Goal: Information Seeking & Learning: Get advice/opinions

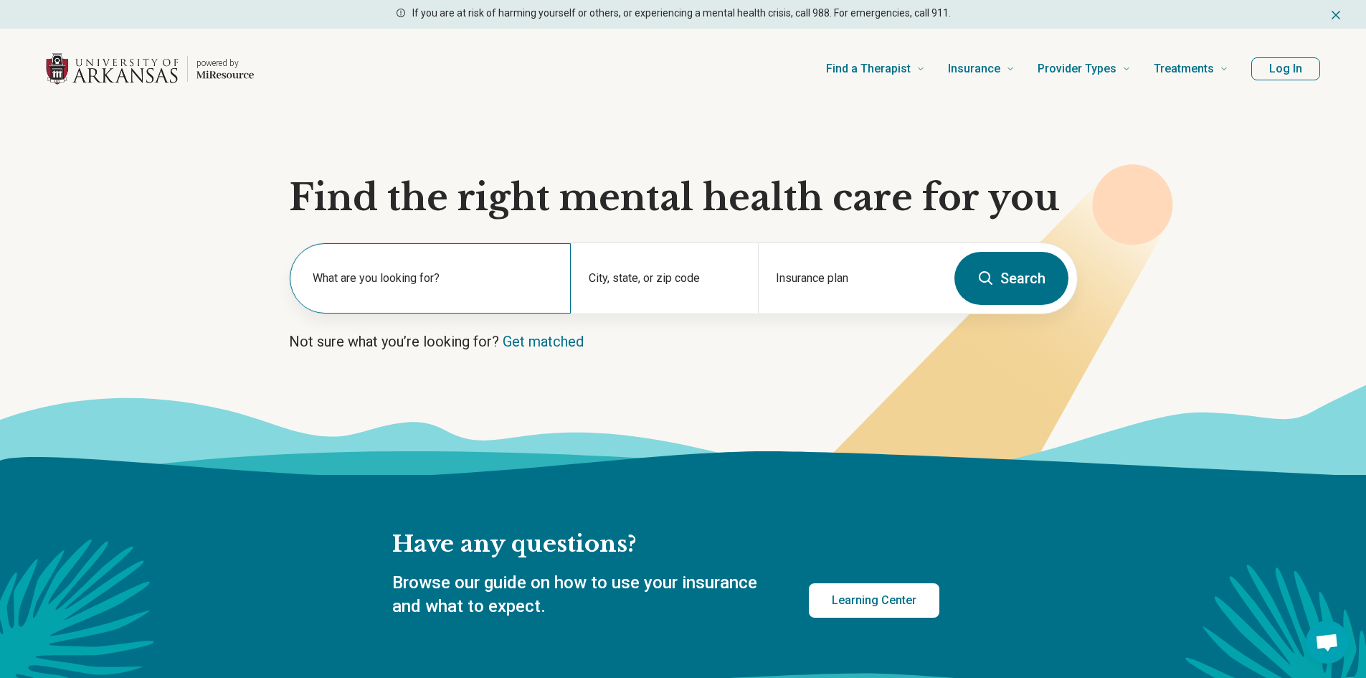
click at [435, 285] on label "What are you looking for?" at bounding box center [433, 278] width 241 height 17
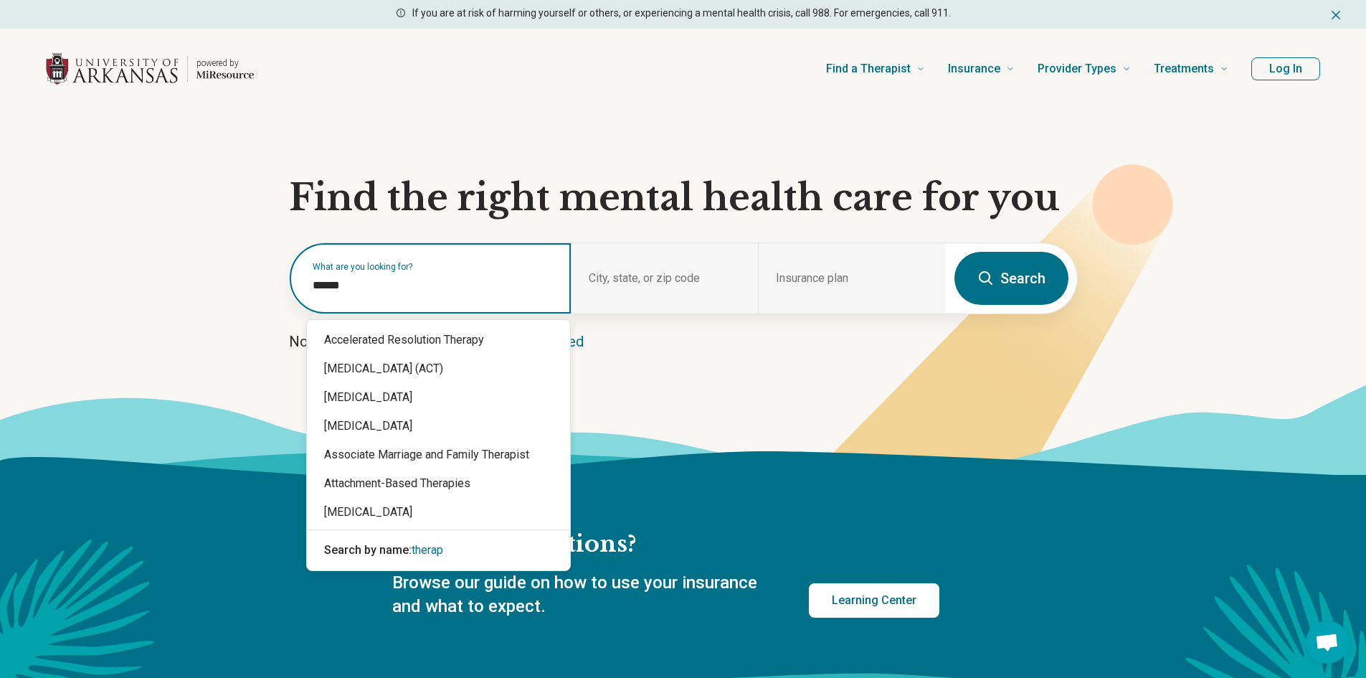
type input "*******"
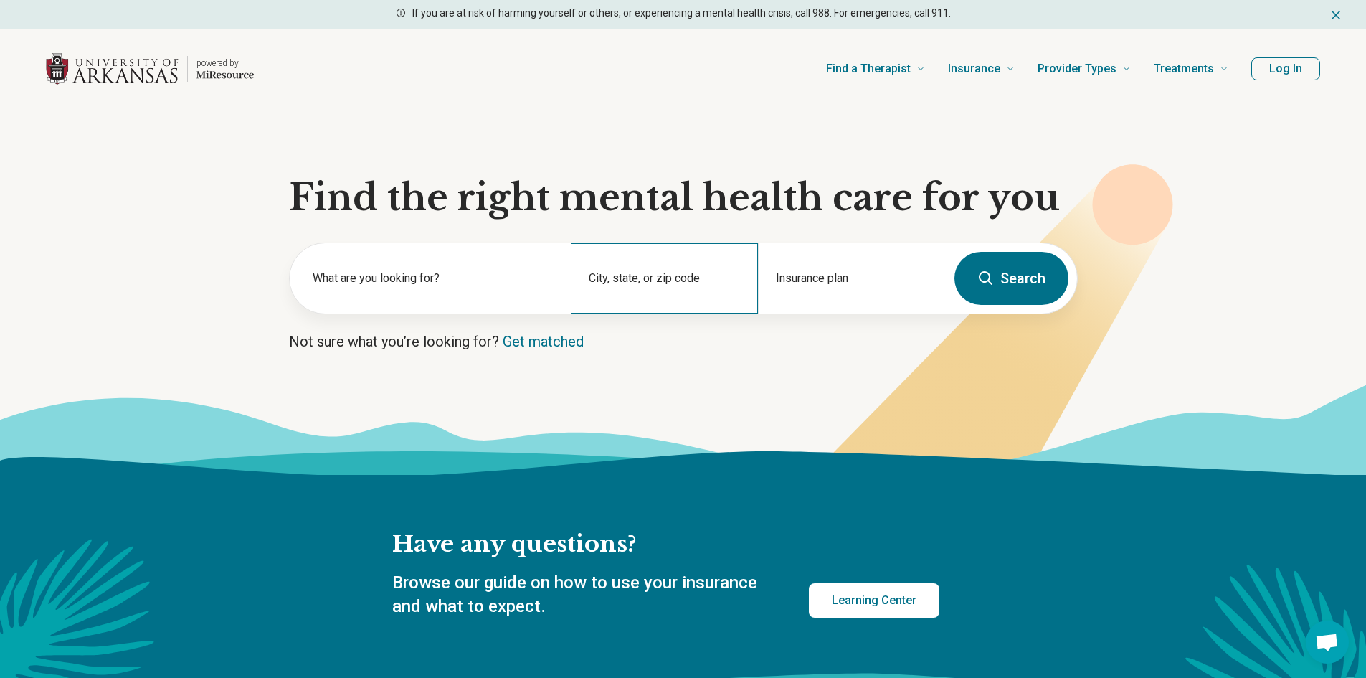
click at [632, 271] on div "City, state, or zip code" at bounding box center [664, 278] width 187 height 70
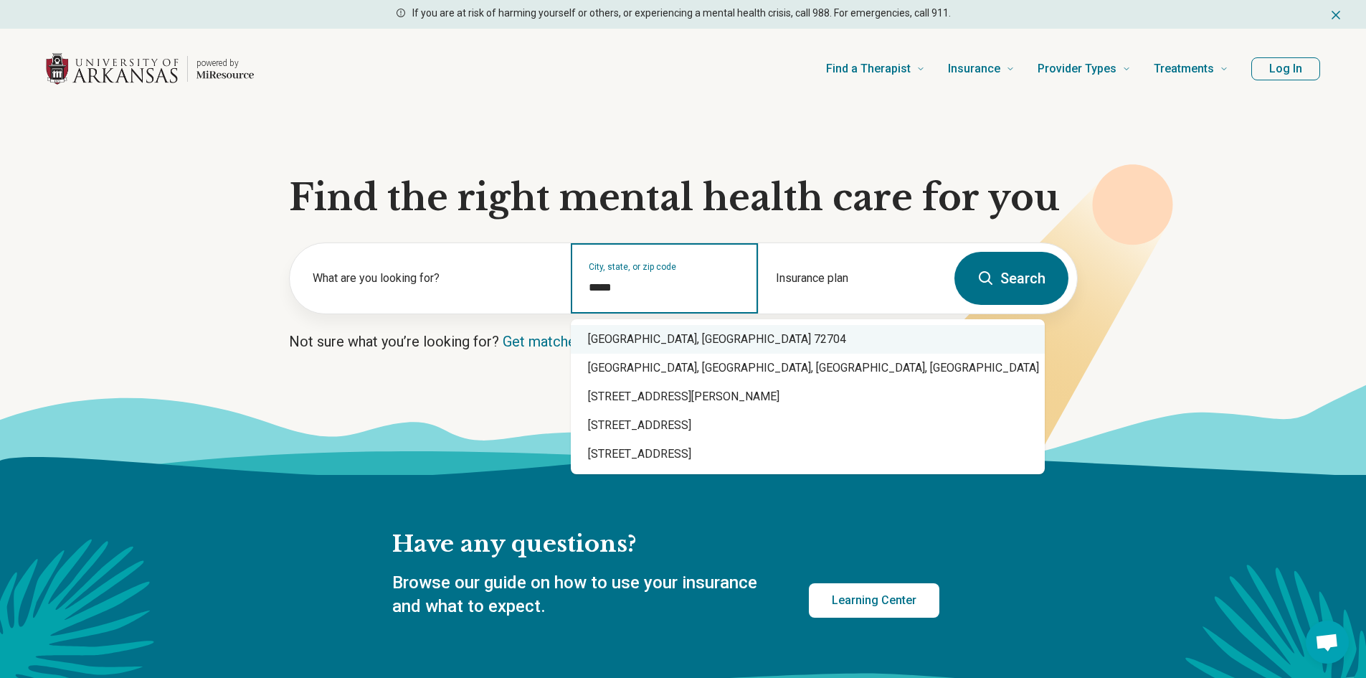
click at [652, 334] on div "Fayetteville, AR 72704" at bounding box center [808, 339] width 474 height 29
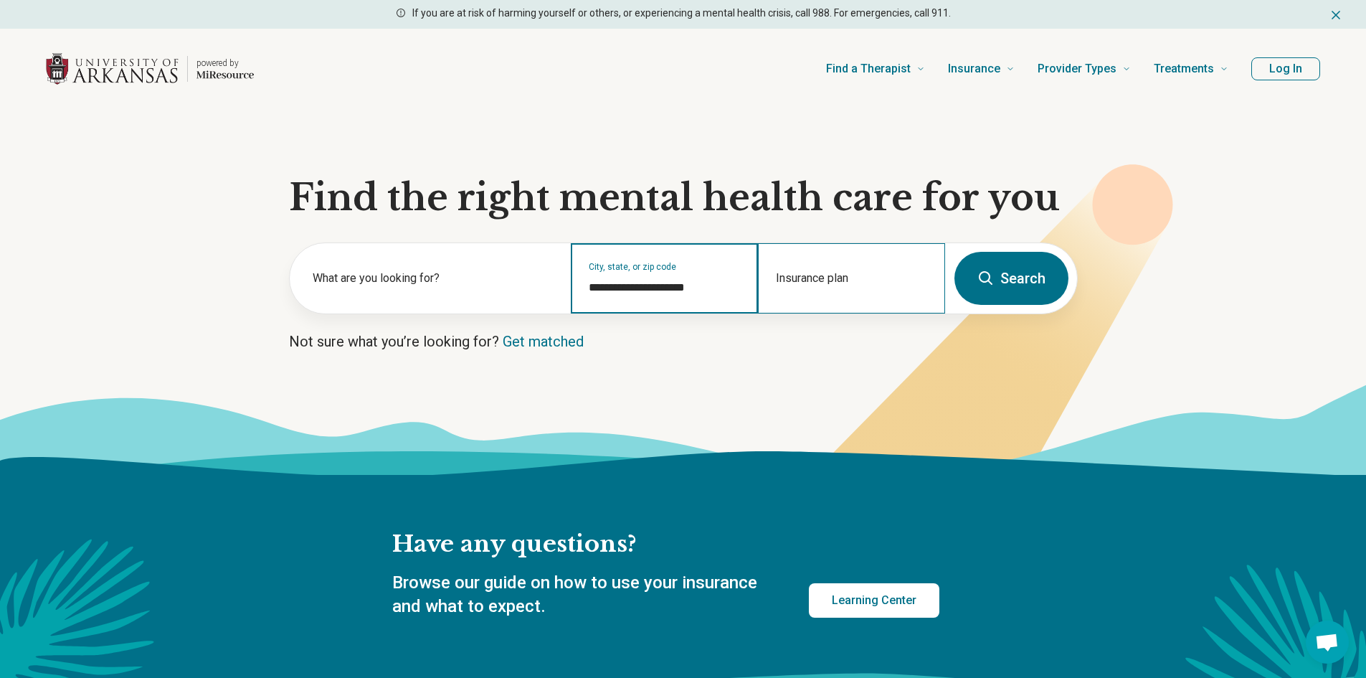
type input "**********"
click at [804, 280] on div "Insurance plan" at bounding box center [851, 278] width 187 height 70
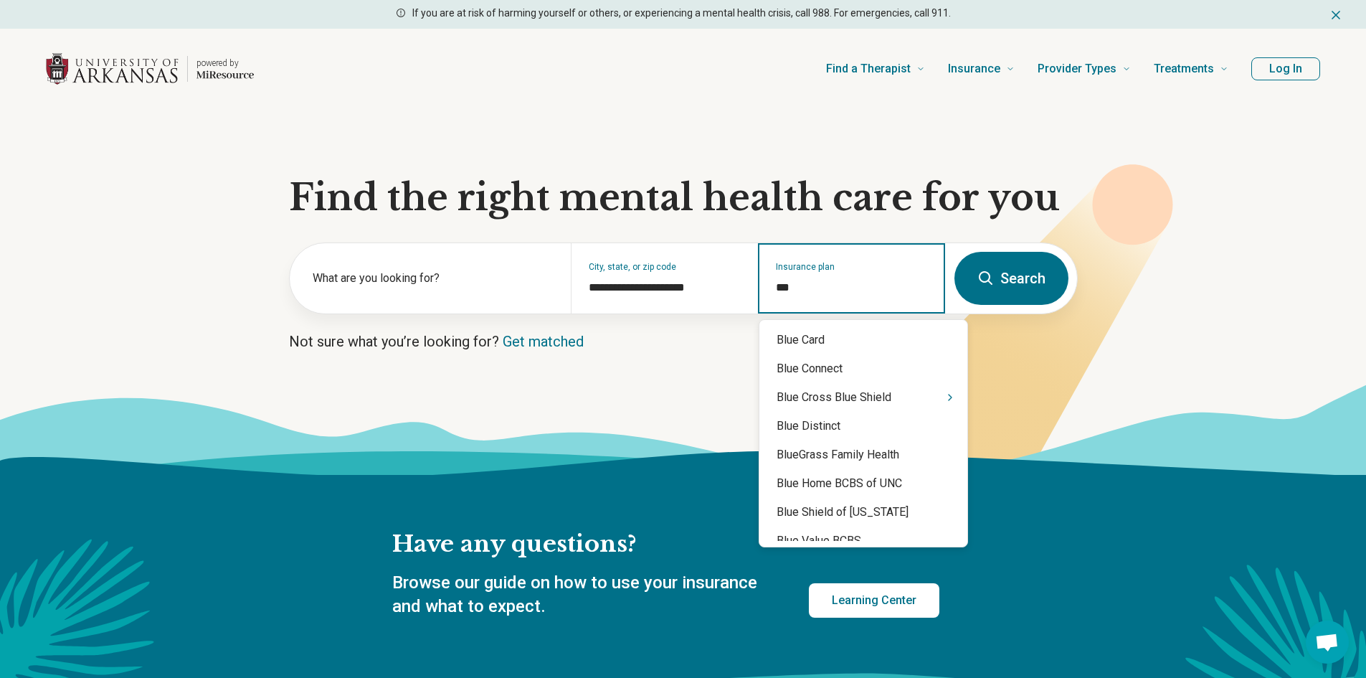
type input "****"
click at [842, 390] on div "Blue Cross Blue Shield" at bounding box center [863, 397] width 208 height 29
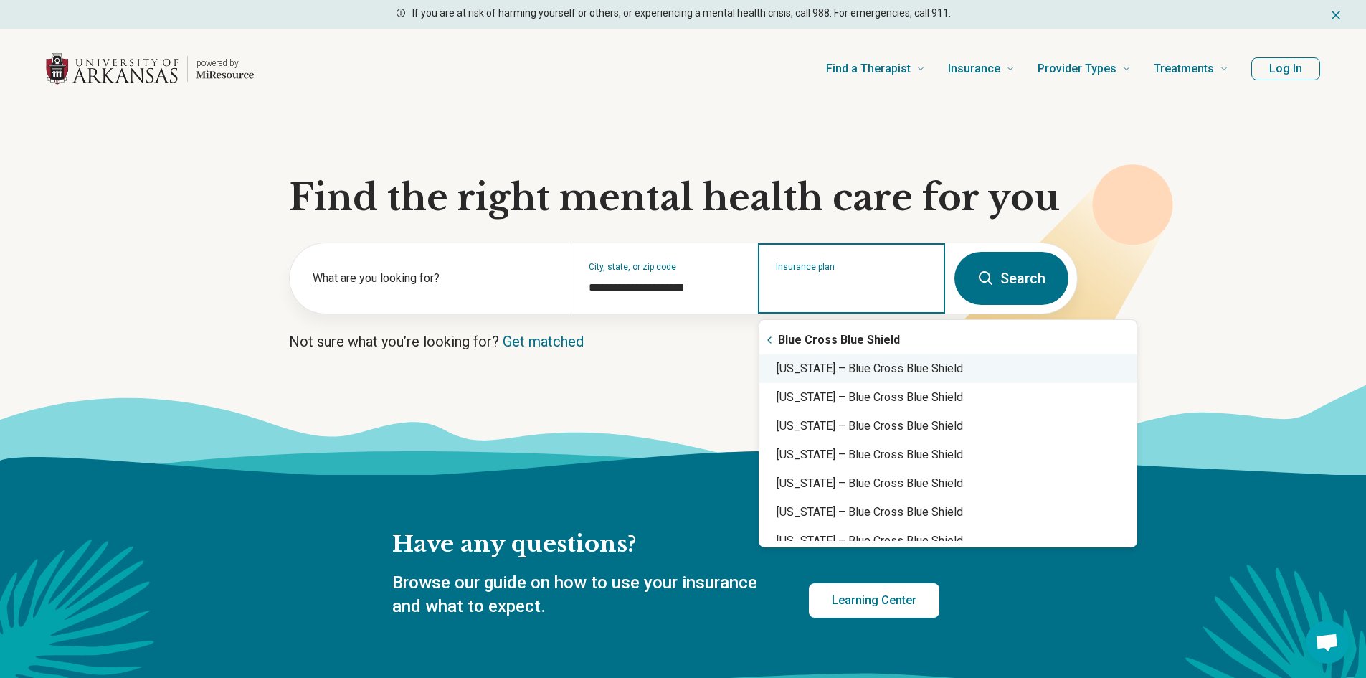
click at [842, 373] on div "Arkansas – Blue Cross Blue Shield" at bounding box center [947, 368] width 377 height 29
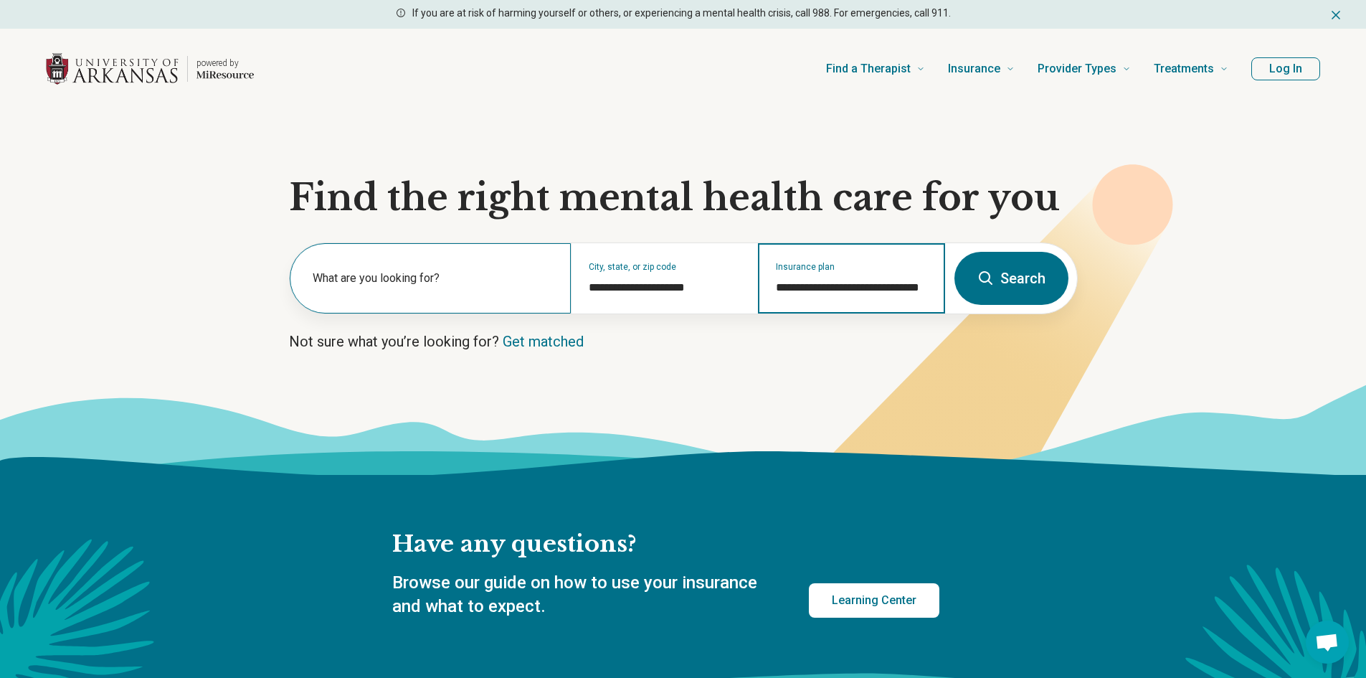
type input "**********"
click at [465, 305] on div "What are you looking for?" at bounding box center [430, 278] width 281 height 70
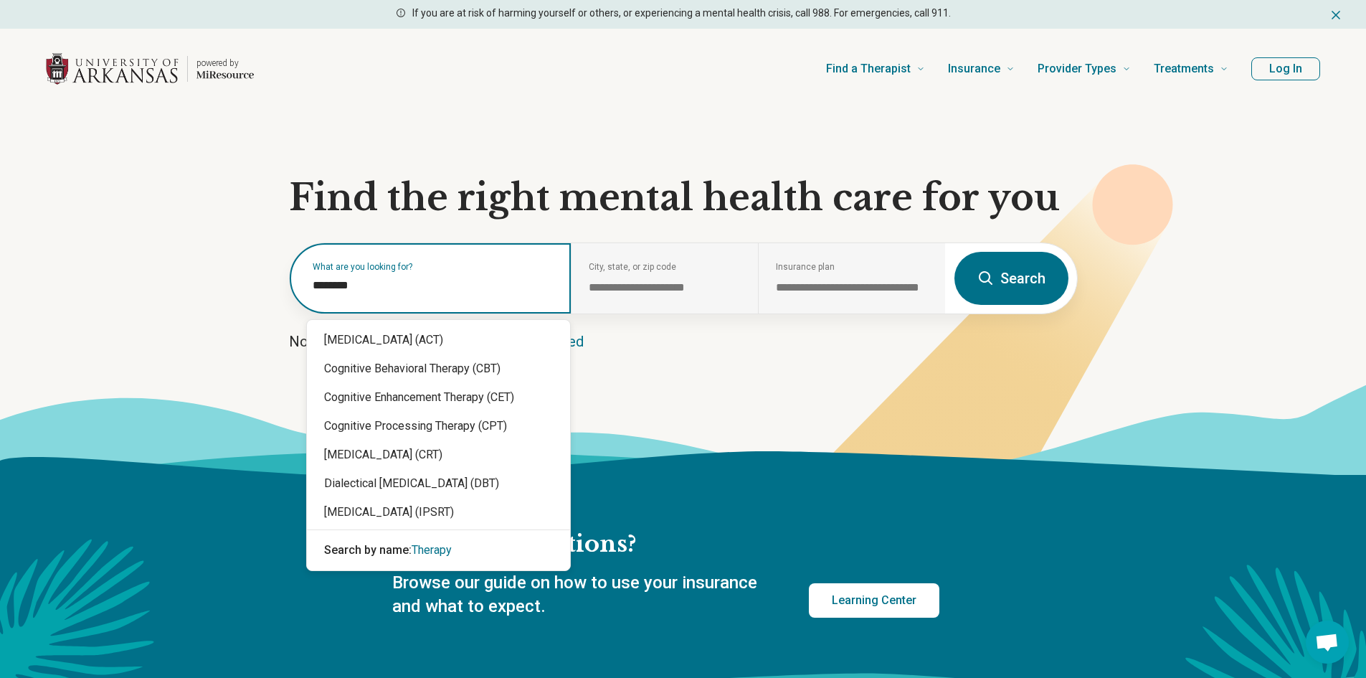
type input "*******"
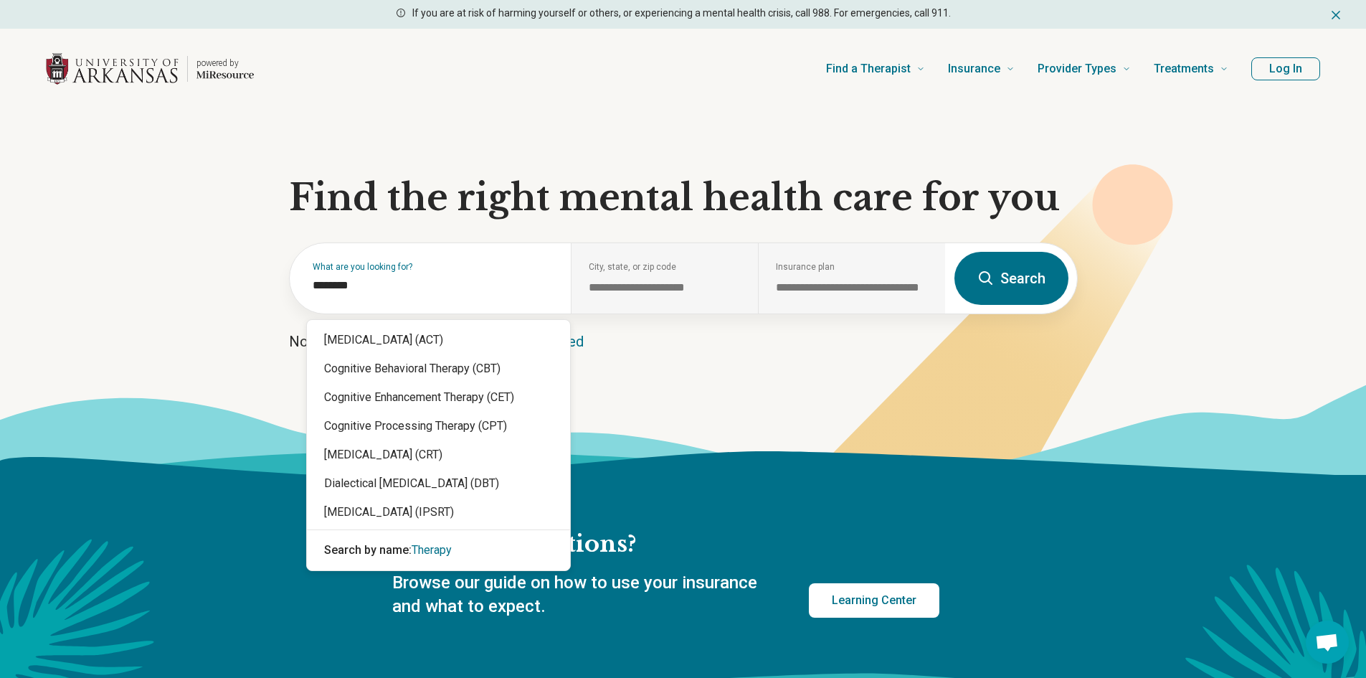
click at [991, 268] on button "Search" at bounding box center [1011, 278] width 114 height 53
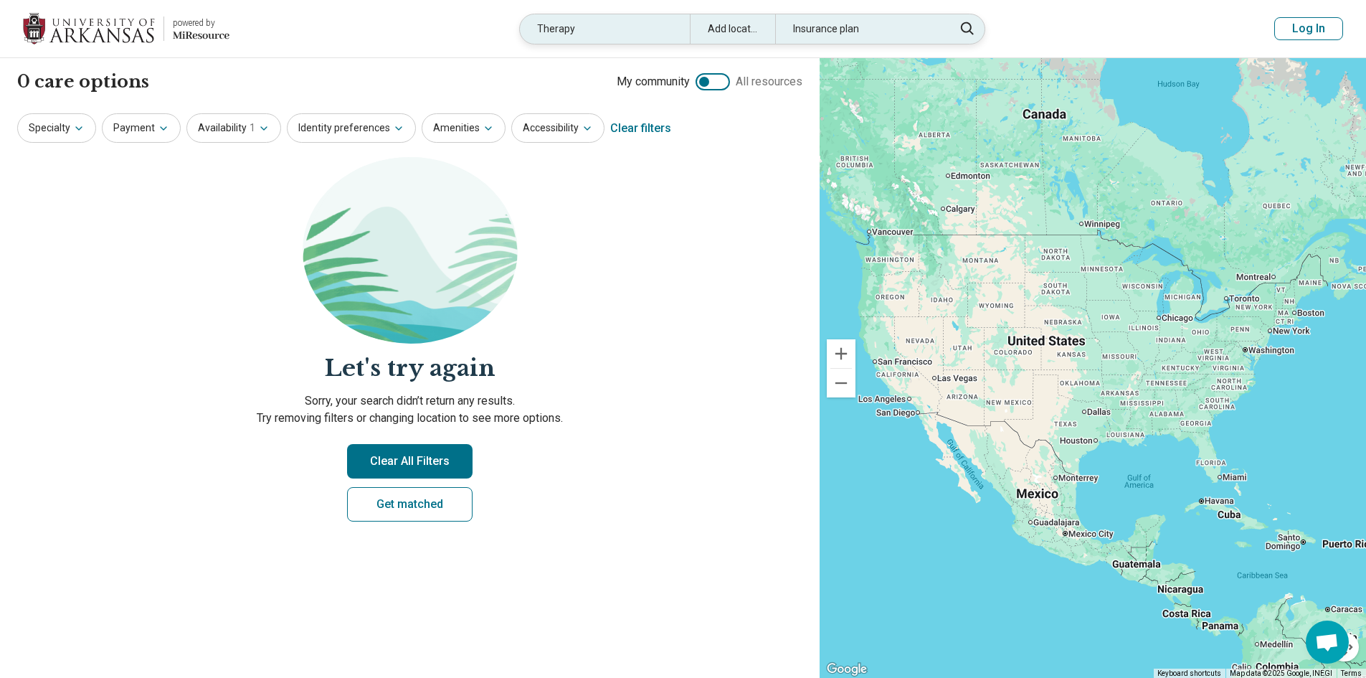
click at [758, 33] on div "Add location" at bounding box center [732, 28] width 85 height 29
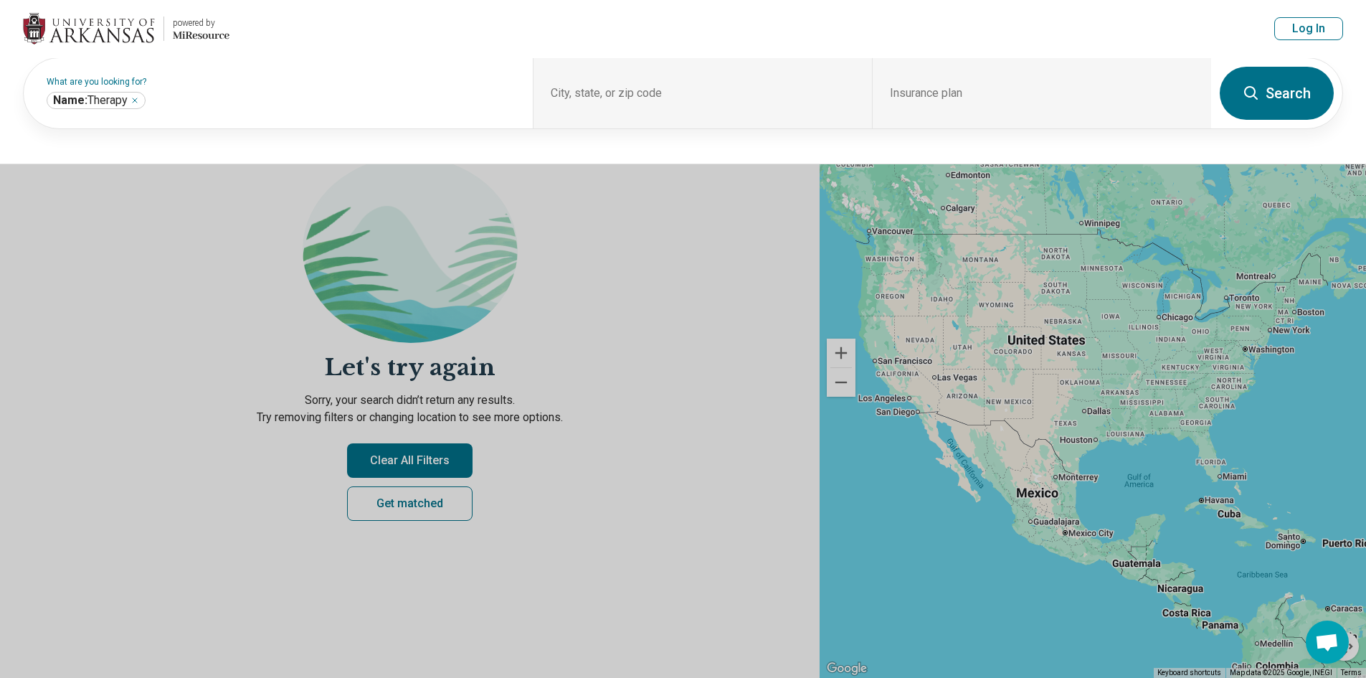
click at [685, 249] on button at bounding box center [683, 339] width 1366 height 678
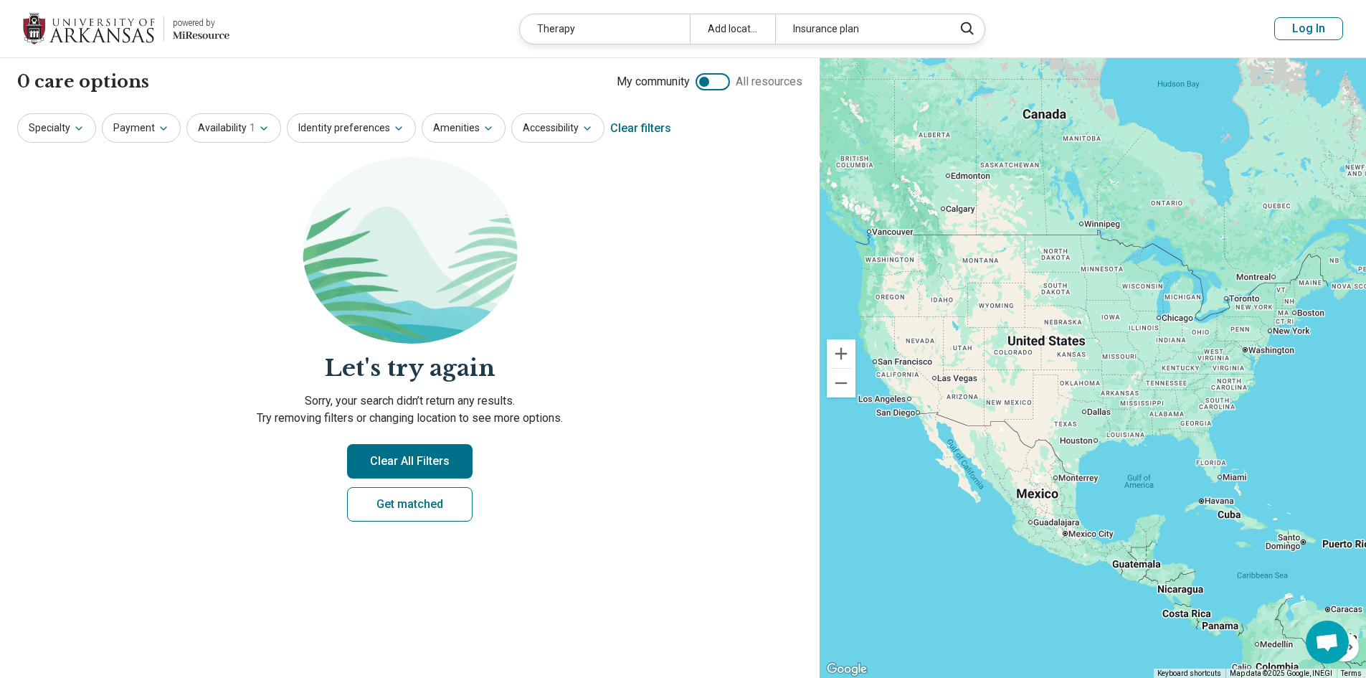
click at [714, 87] on div at bounding box center [712, 81] width 34 height 17
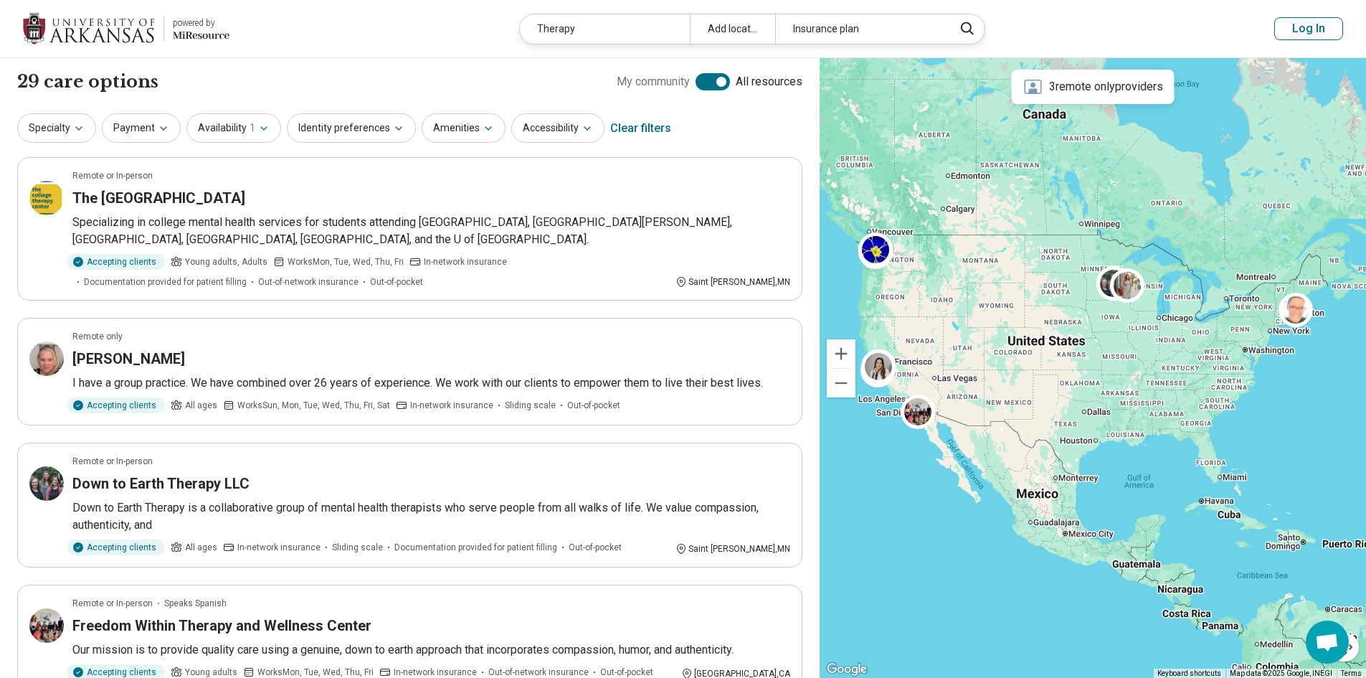
click at [714, 85] on div at bounding box center [712, 81] width 34 height 17
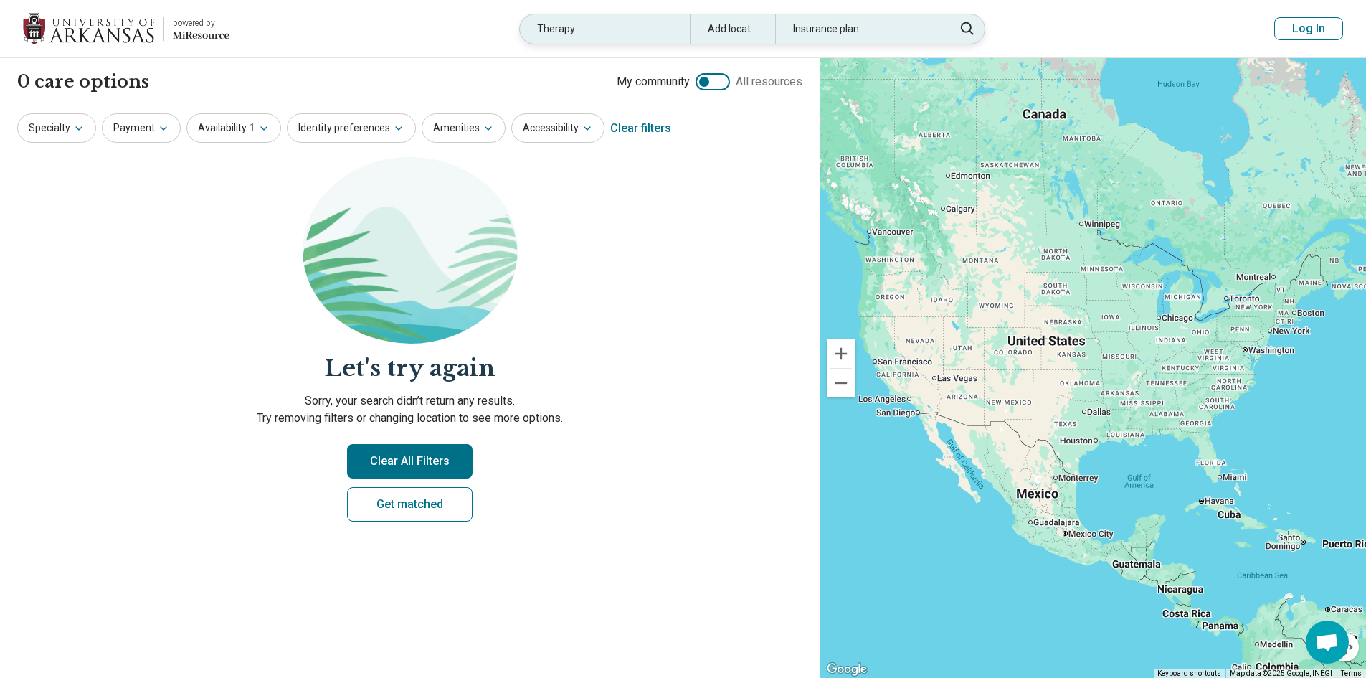
click at [618, 29] on div "Therapy" at bounding box center [605, 28] width 170 height 29
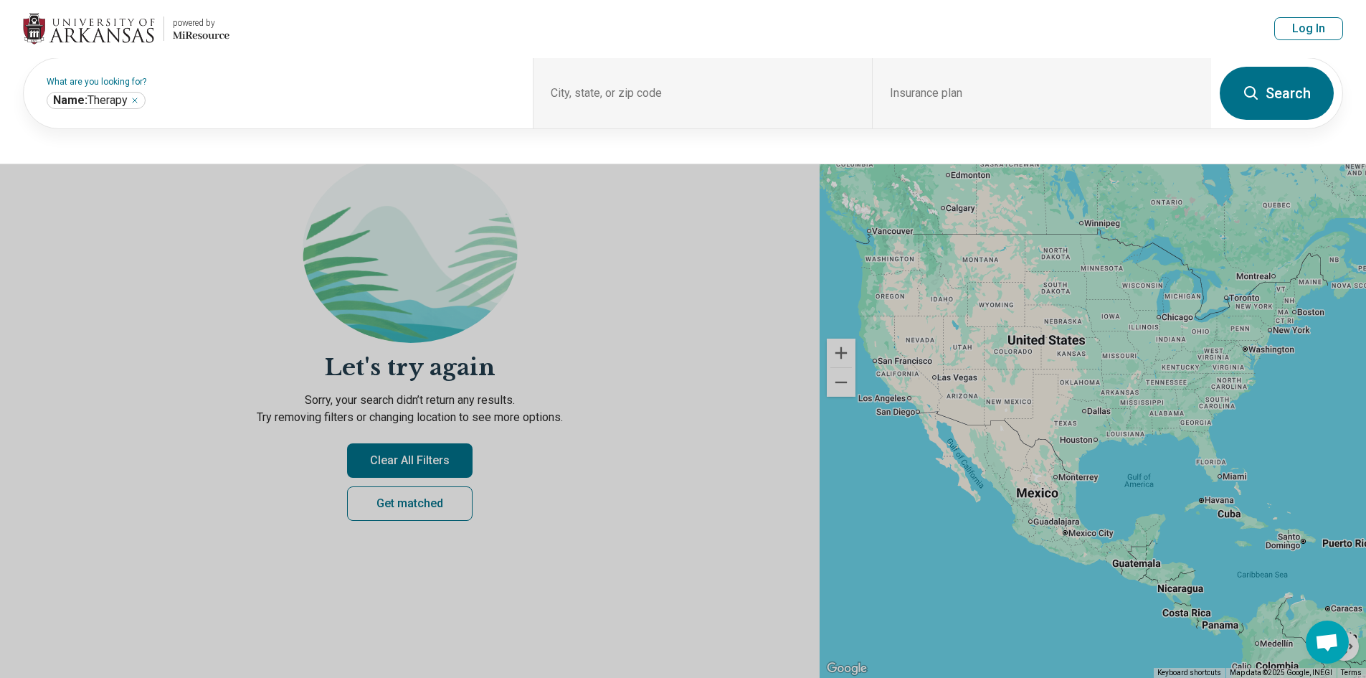
click at [618, 25] on header "powered by Miresource logo Therapy Add location Insurance plan Log In" at bounding box center [683, 29] width 1366 height 58
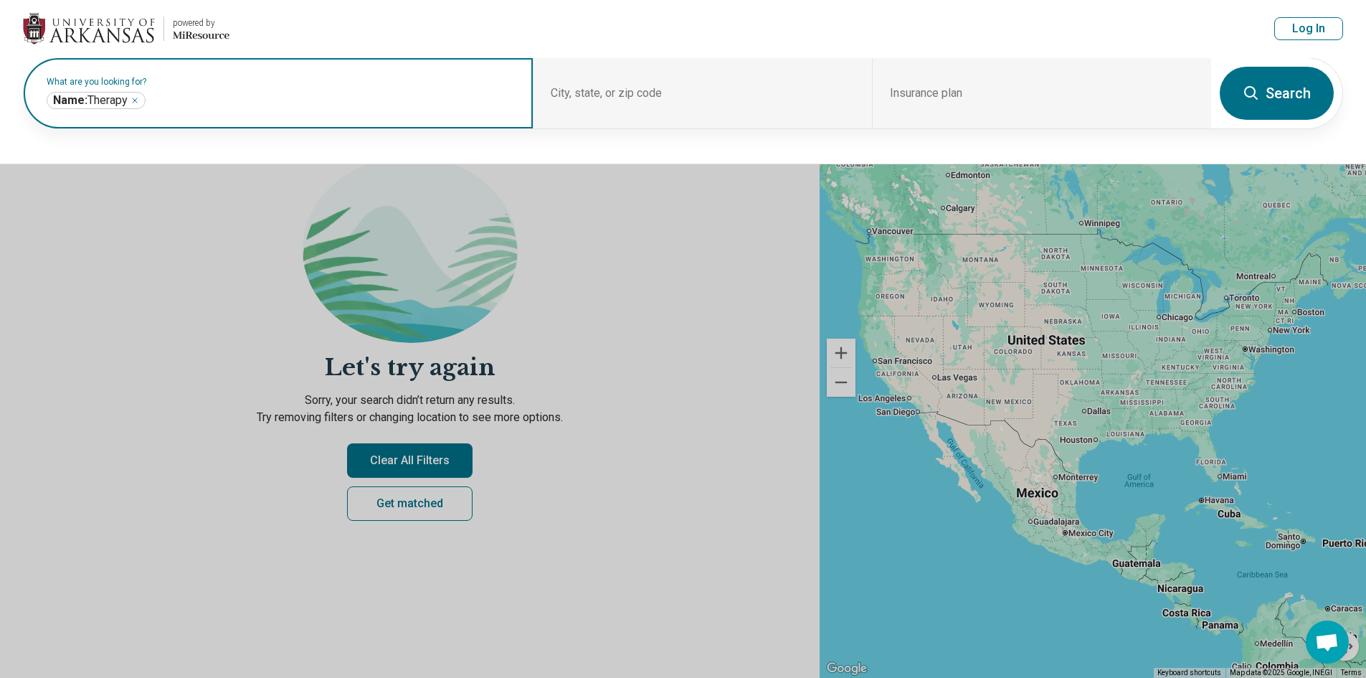
click at [345, 104] on input "text" at bounding box center [331, 100] width 367 height 17
click at [343, 104] on input "text" at bounding box center [331, 100] width 367 height 17
click at [138, 98] on icon "Remove" at bounding box center [134, 100] width 9 height 9
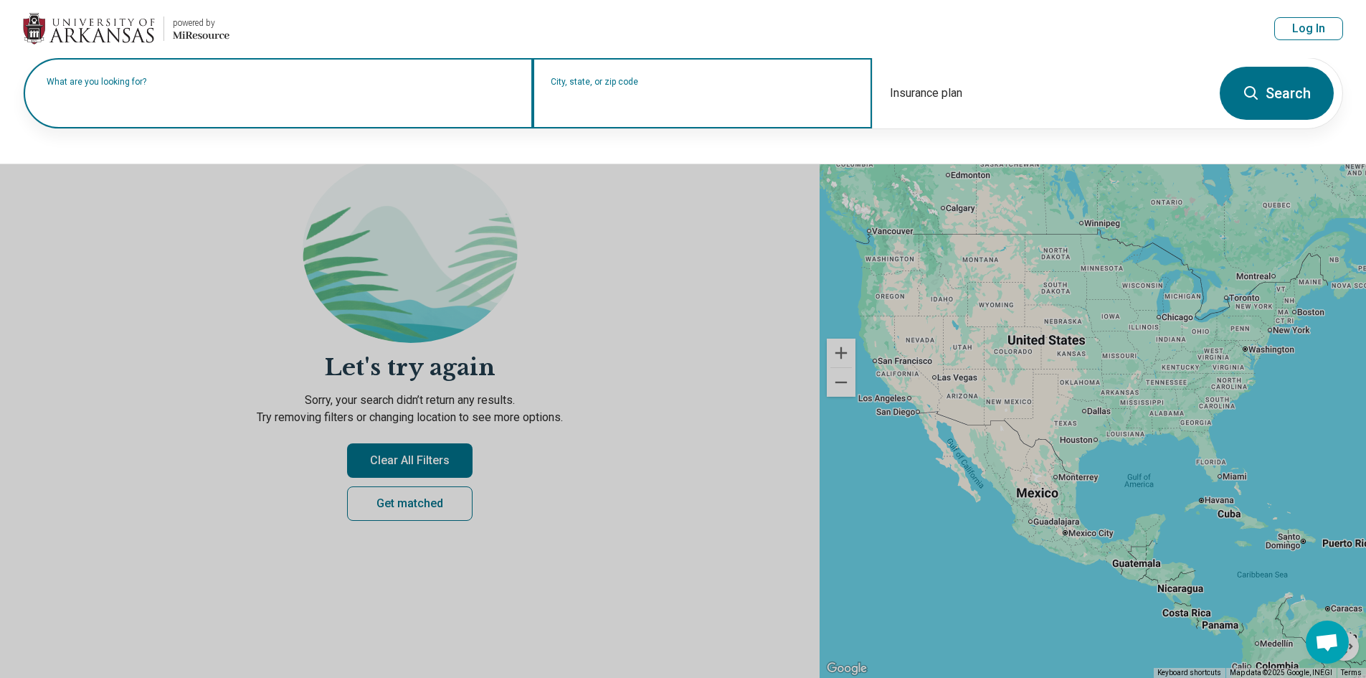
click at [623, 98] on input "City, state, or zip code" at bounding box center [703, 102] width 304 height 17
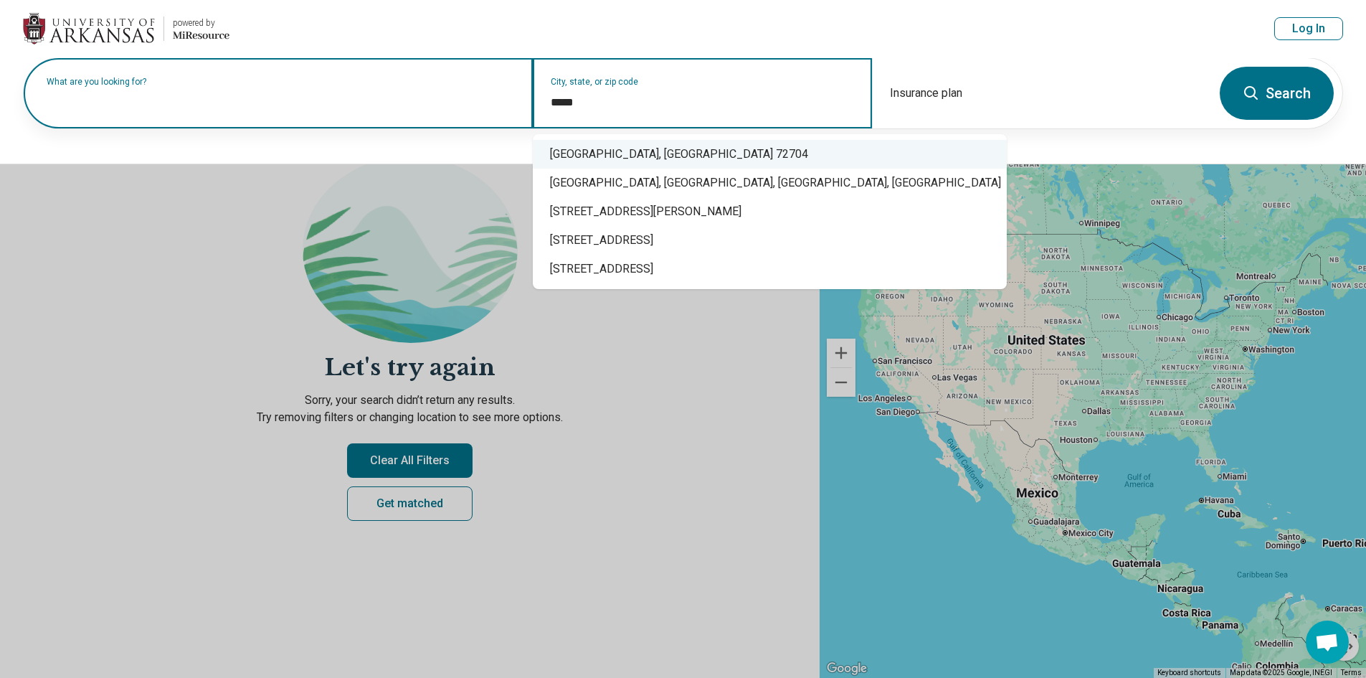
click at [655, 161] on div "Fayetteville, AR 72704" at bounding box center [770, 154] width 474 height 29
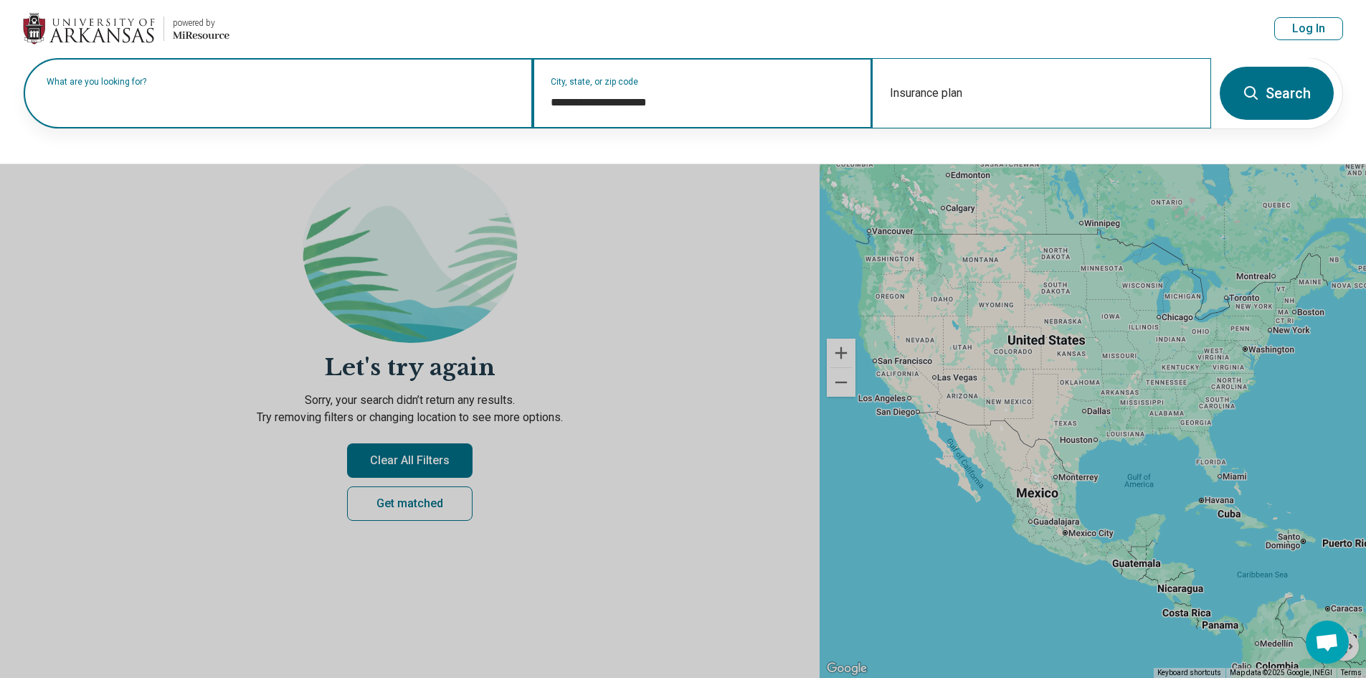
type input "**********"
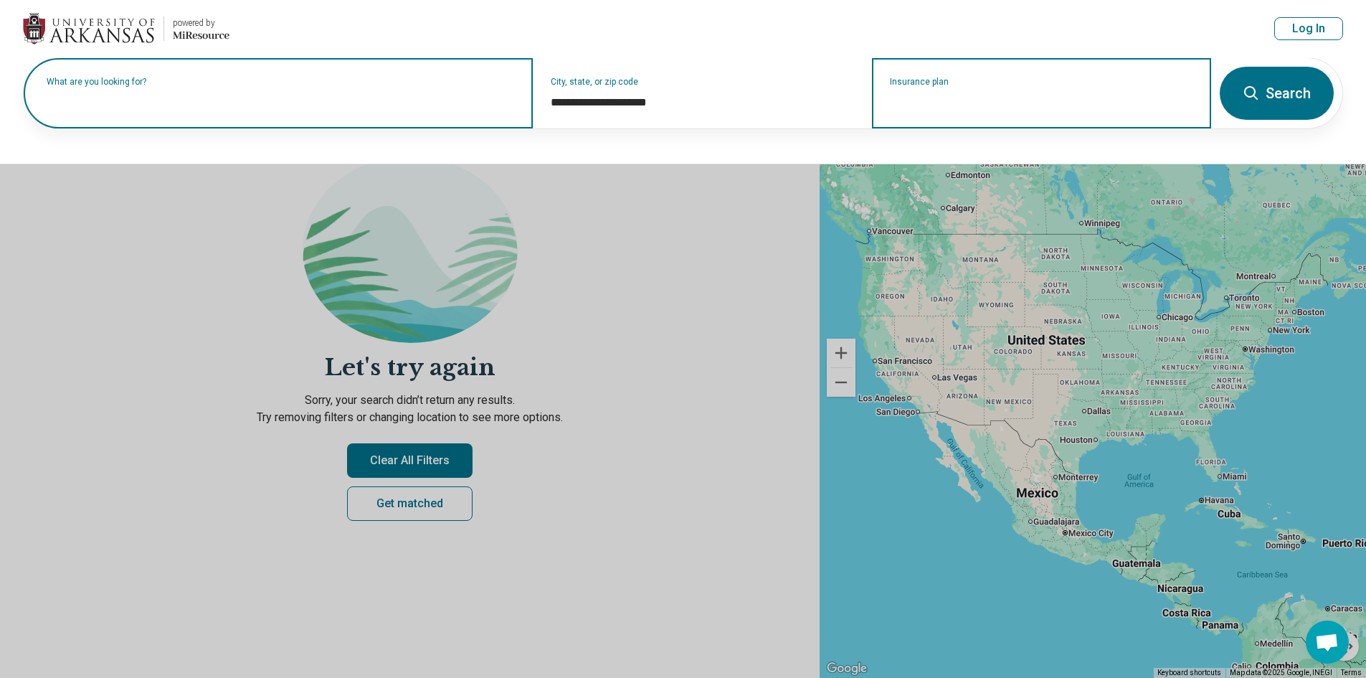
click at [984, 106] on input "Insurance plan" at bounding box center [1042, 102] width 304 height 17
click at [1101, 103] on input "Insurance plan" at bounding box center [1042, 102] width 304 height 17
type input "***"
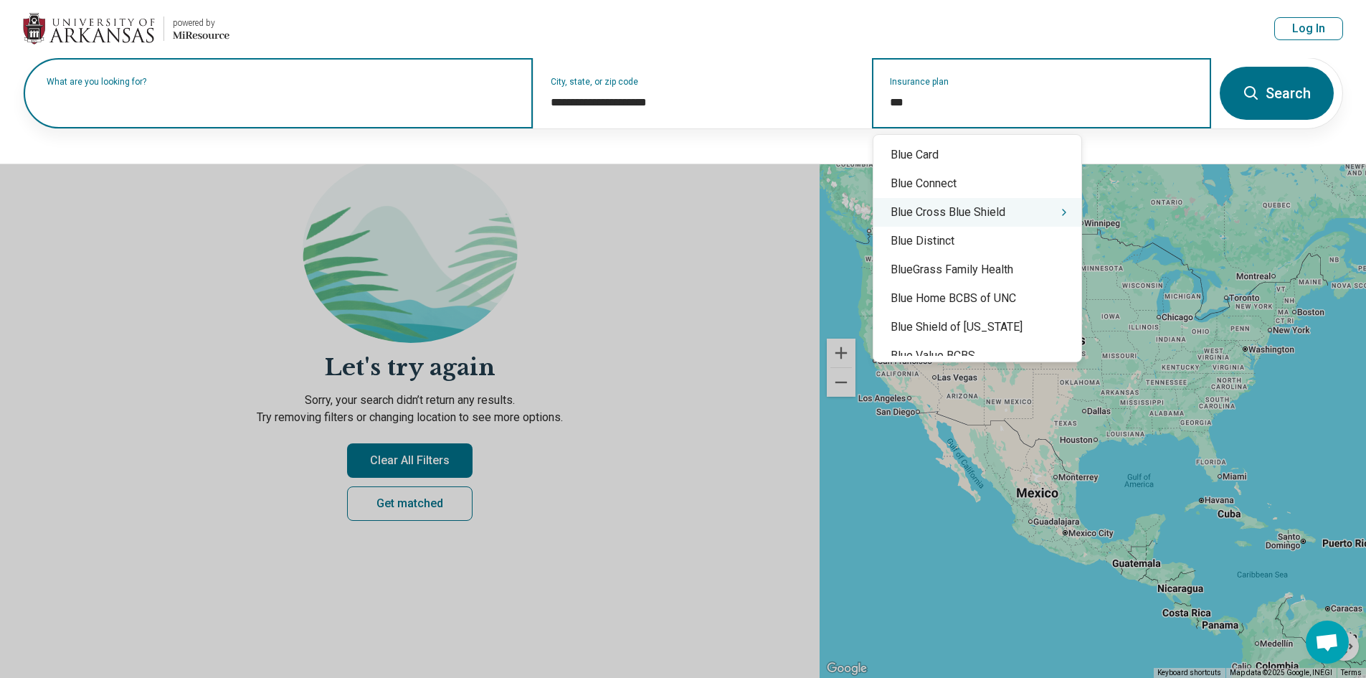
click at [974, 209] on div "Blue Cross Blue Shield" at bounding box center [977, 212] width 208 height 29
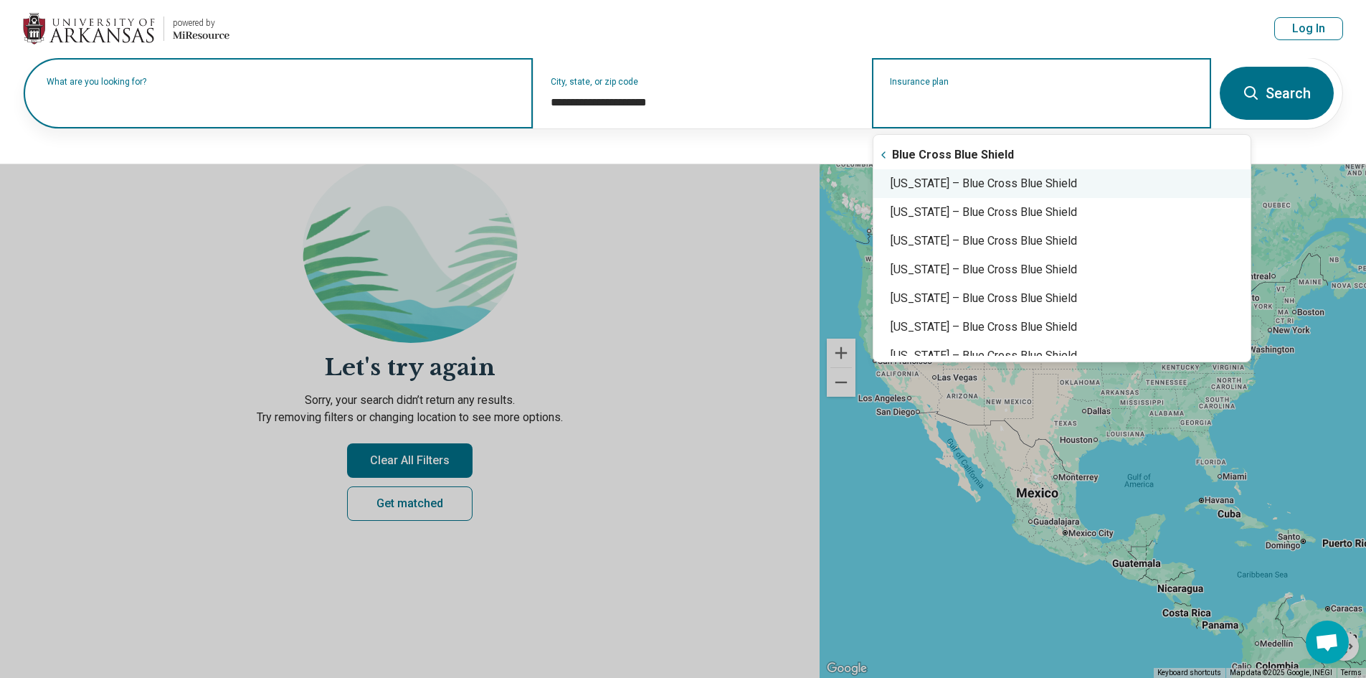
drag, startPoint x: 997, startPoint y: 188, endPoint x: 1004, endPoint y: 190, distance: 7.5
click at [999, 188] on div "Arkansas – Blue Cross Blue Shield" at bounding box center [1061, 183] width 377 height 29
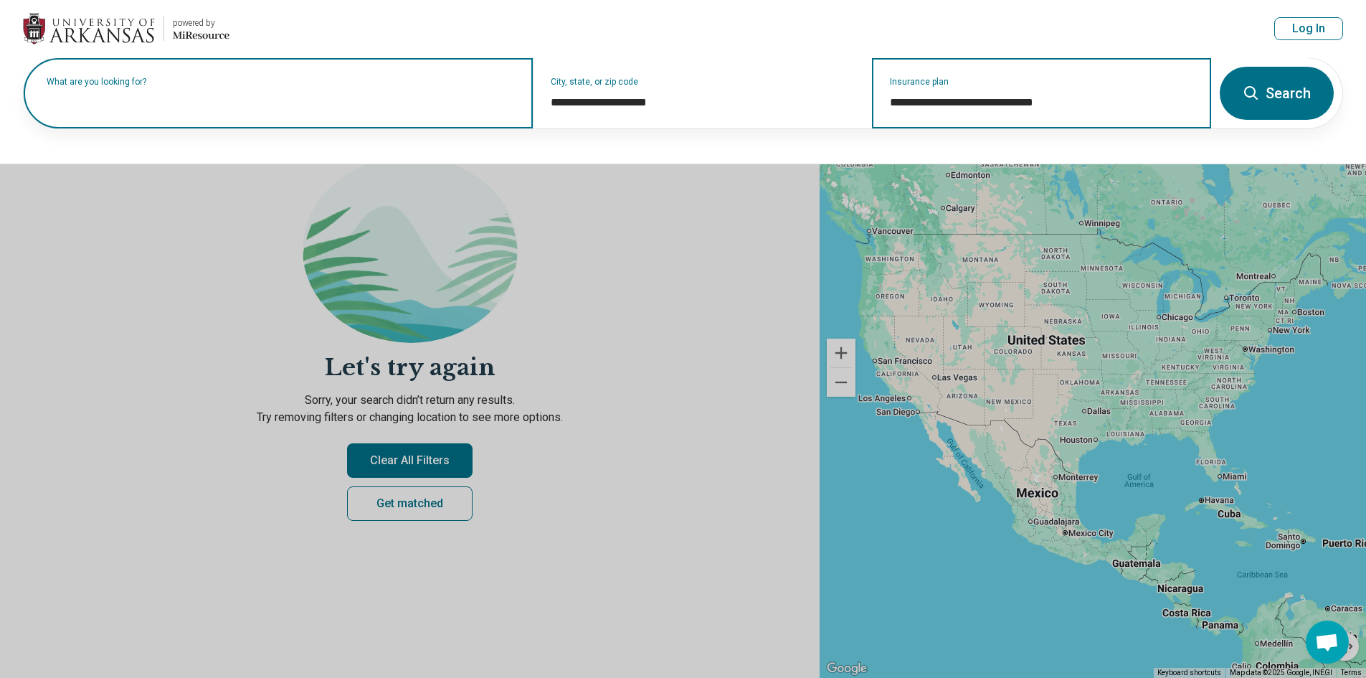
type input "**********"
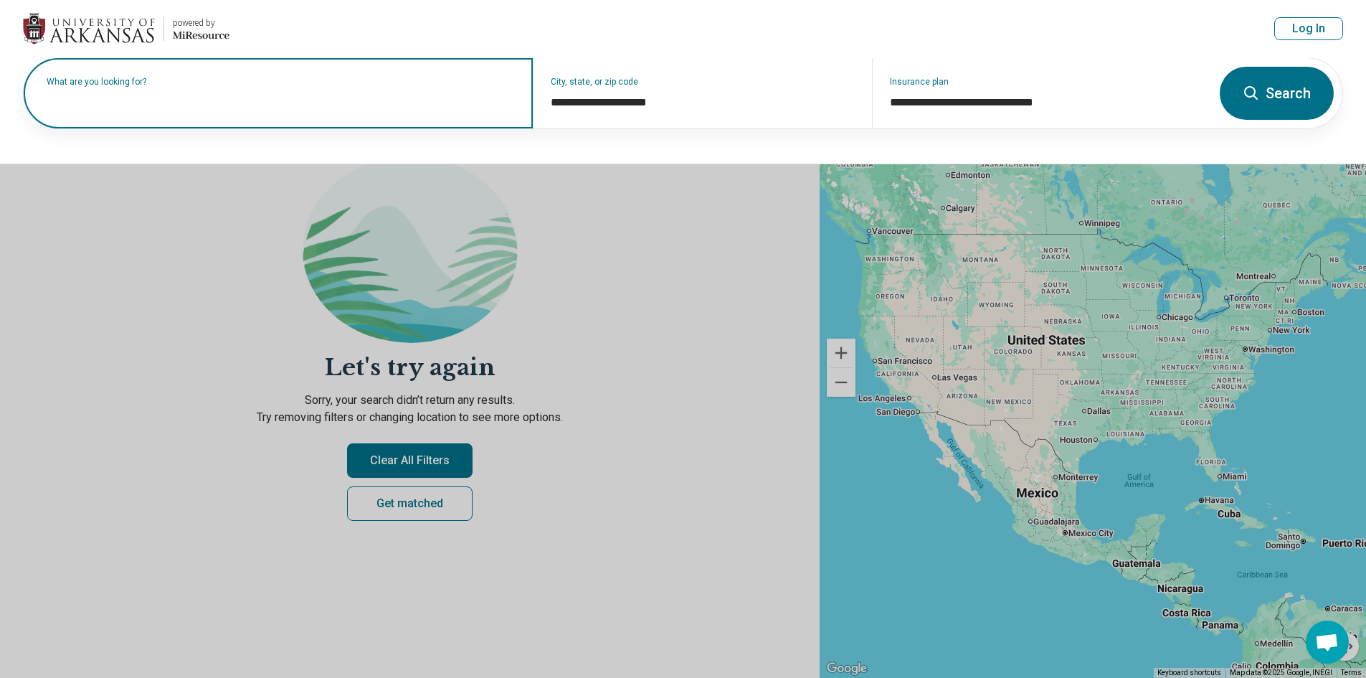
click at [1306, 97] on button "Search" at bounding box center [1277, 93] width 114 height 53
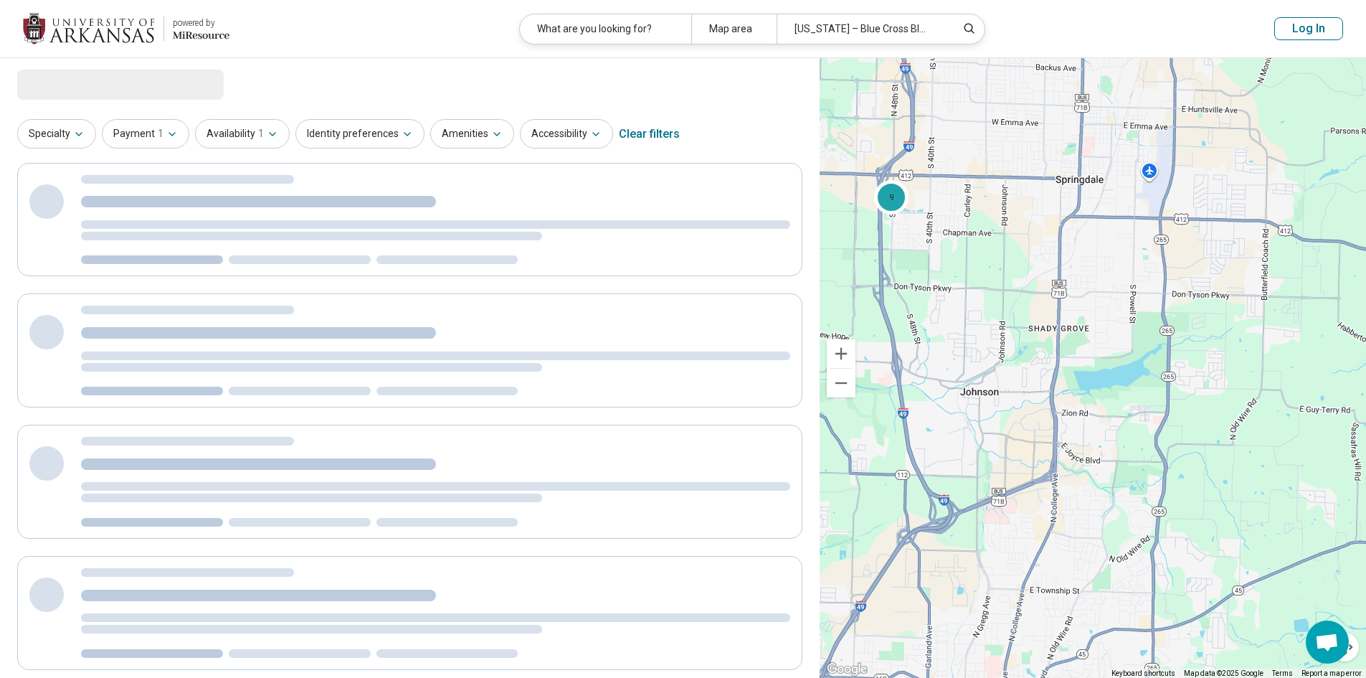
drag, startPoint x: 1228, startPoint y: 379, endPoint x: 786, endPoint y: 234, distance: 465.2
click at [786, 234] on div "137 in-network care options 137 in-network provider s My community All resource…" at bounding box center [683, 500] width 1366 height 885
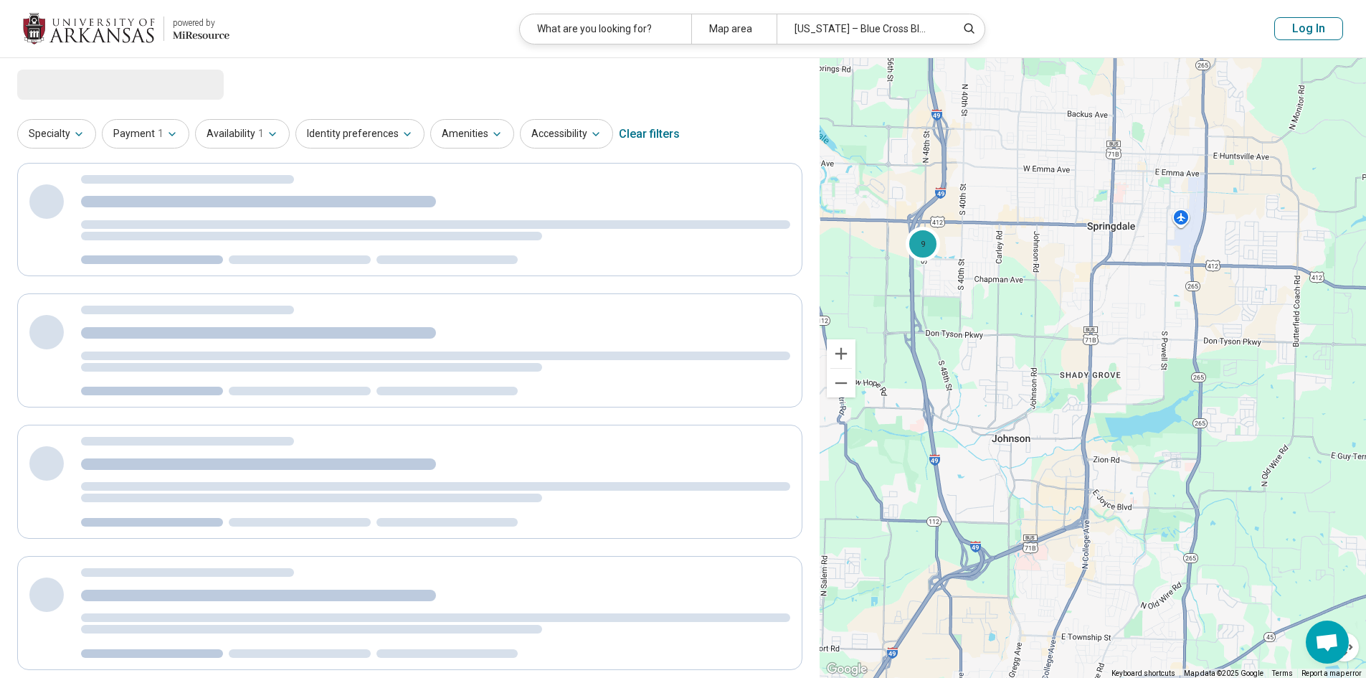
drag, startPoint x: 944, startPoint y: 325, endPoint x: 956, endPoint y: 339, distance: 18.8
click at [956, 339] on div "9" at bounding box center [1092, 368] width 546 height 620
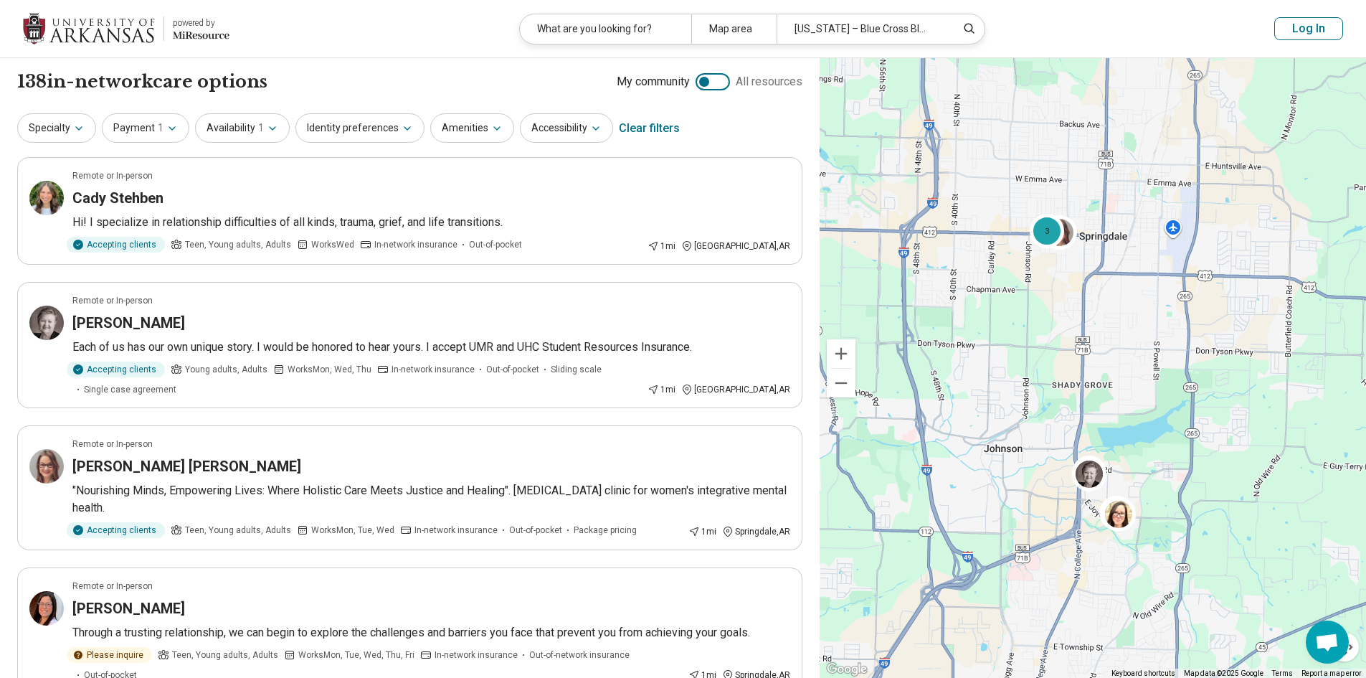
drag, startPoint x: 1023, startPoint y: 400, endPoint x: 1009, endPoint y: 407, distance: 16.0
click at [1009, 407] on div "3 3" at bounding box center [1092, 368] width 546 height 620
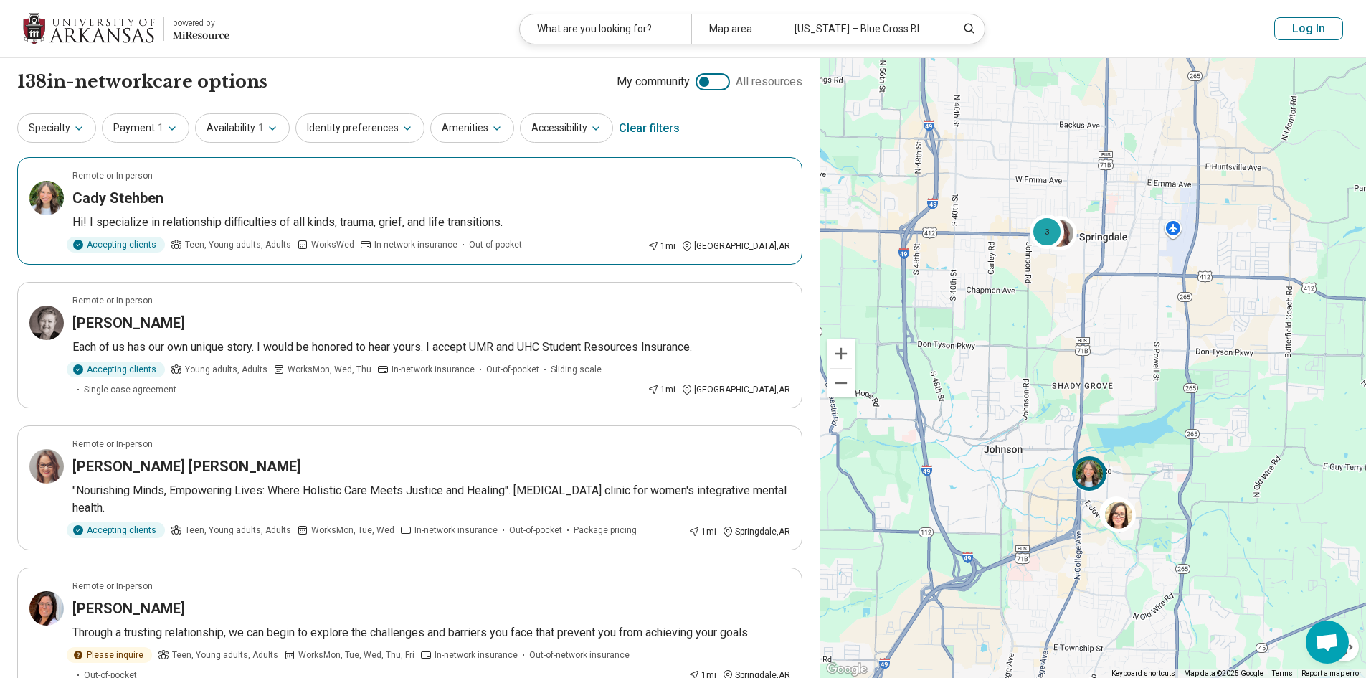
click at [320, 216] on p "Hi! I specialize in relationship difficulties of all kinds, trauma, grief, and …" at bounding box center [431, 222] width 718 height 17
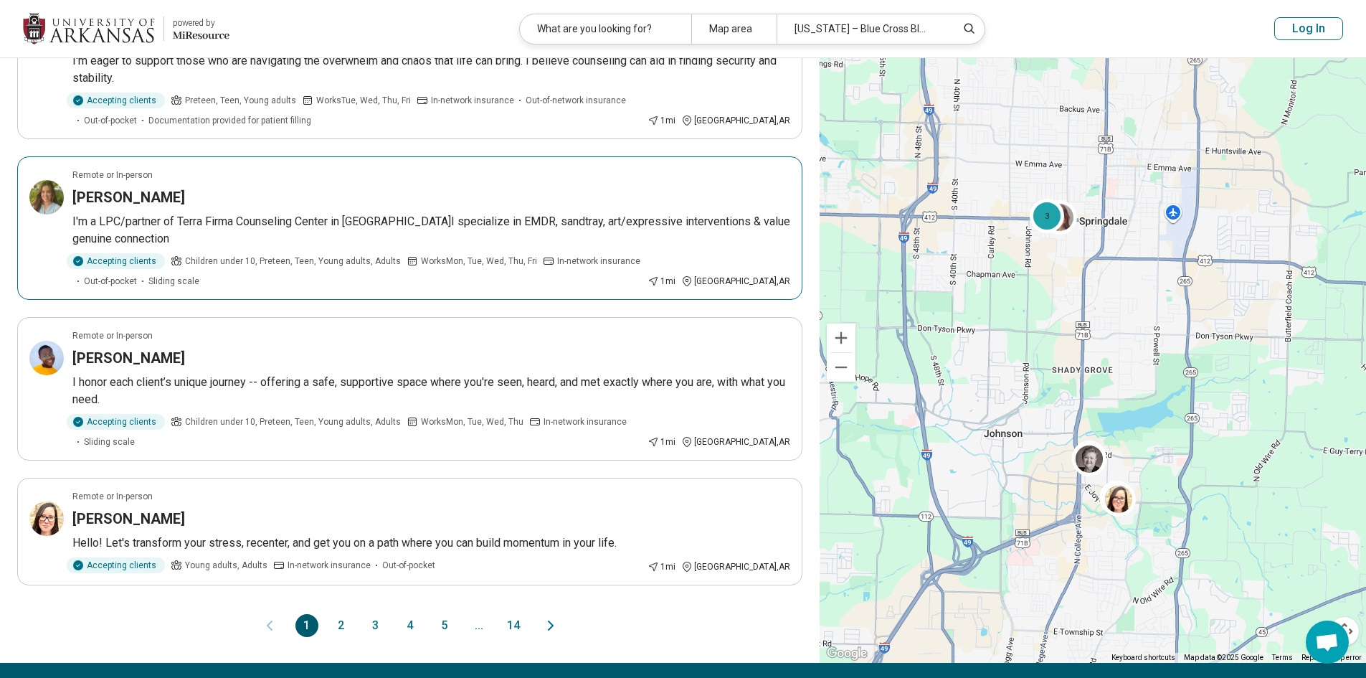
scroll to position [1004, 0]
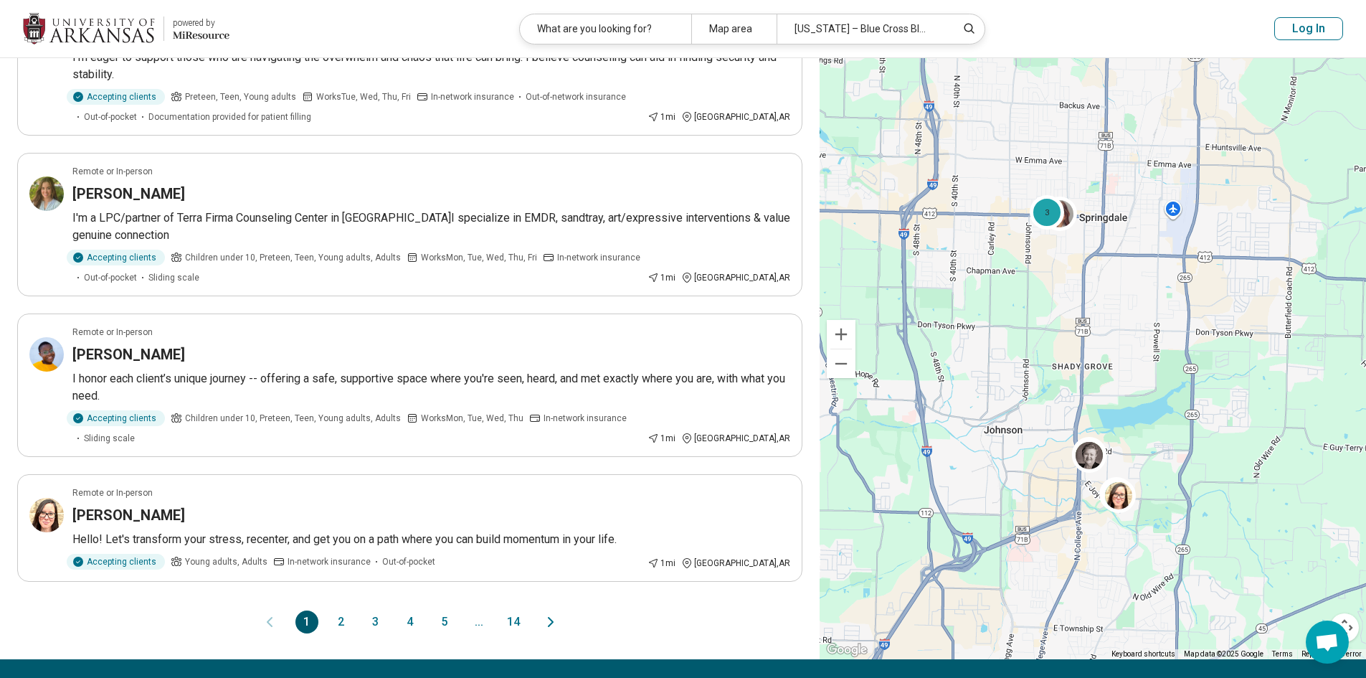
click at [338, 610] on button "2" at bounding box center [341, 621] width 23 height 23
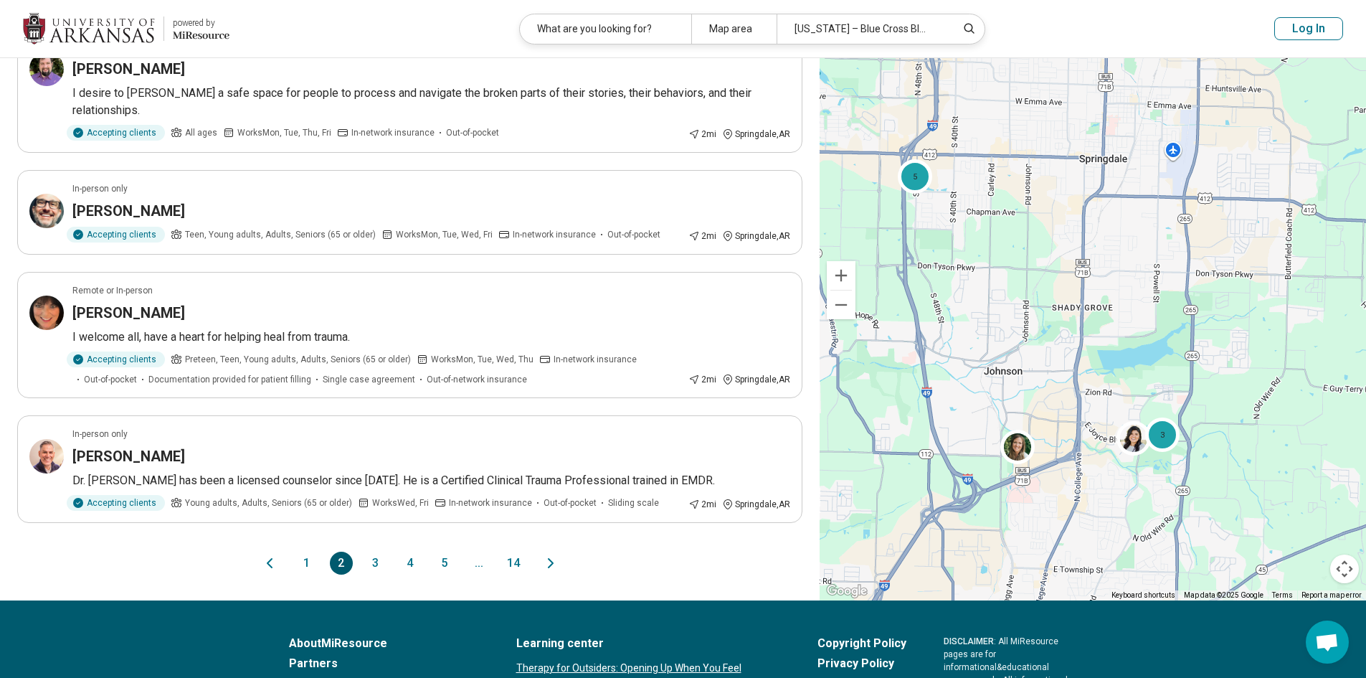
click at [300, 551] on button "1" at bounding box center [306, 562] width 23 height 23
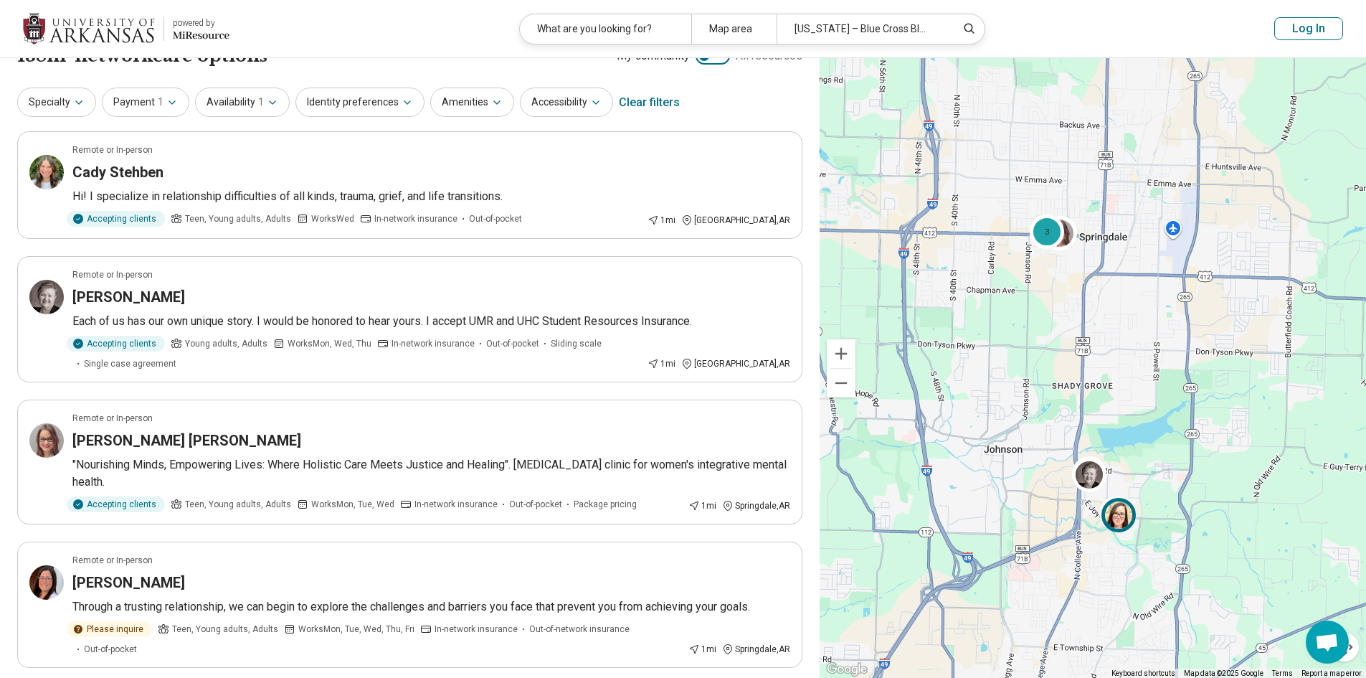
scroll to position [0, 0]
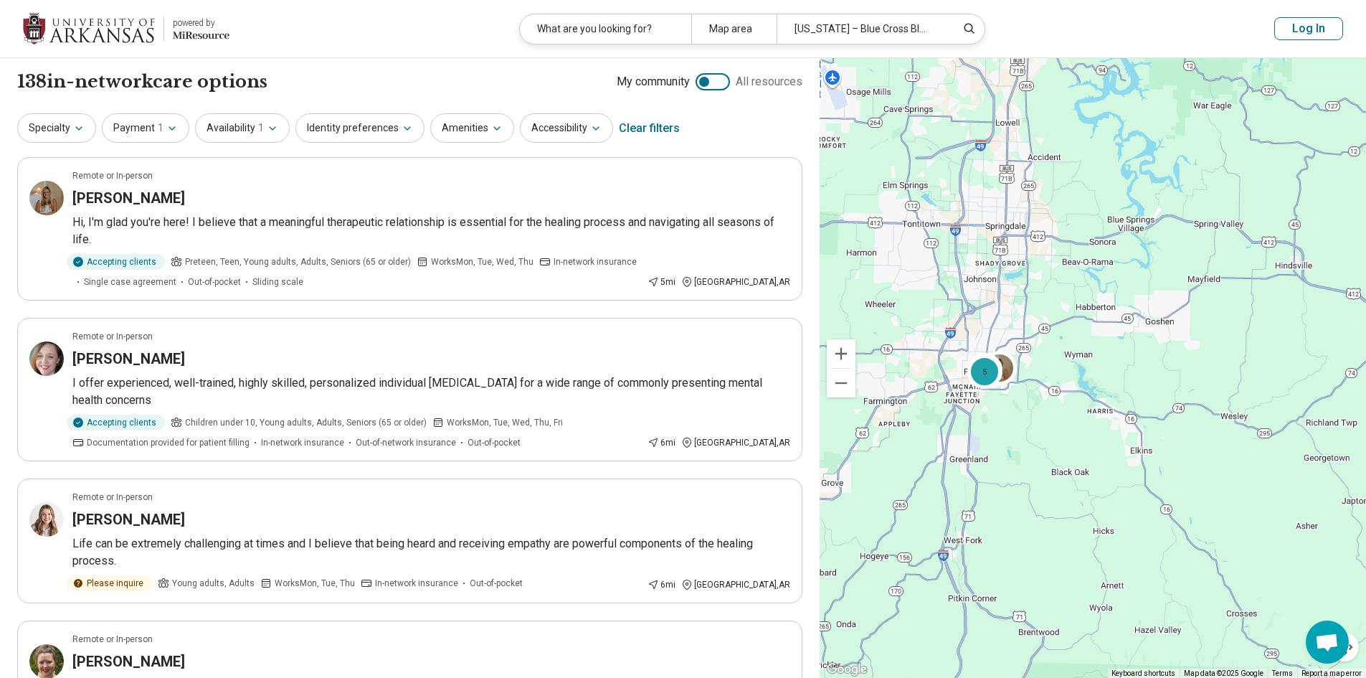
drag, startPoint x: 1045, startPoint y: 258, endPoint x: 1056, endPoint y: 304, distance: 47.1
click at [1056, 304] on div "3 5" at bounding box center [1092, 368] width 546 height 620
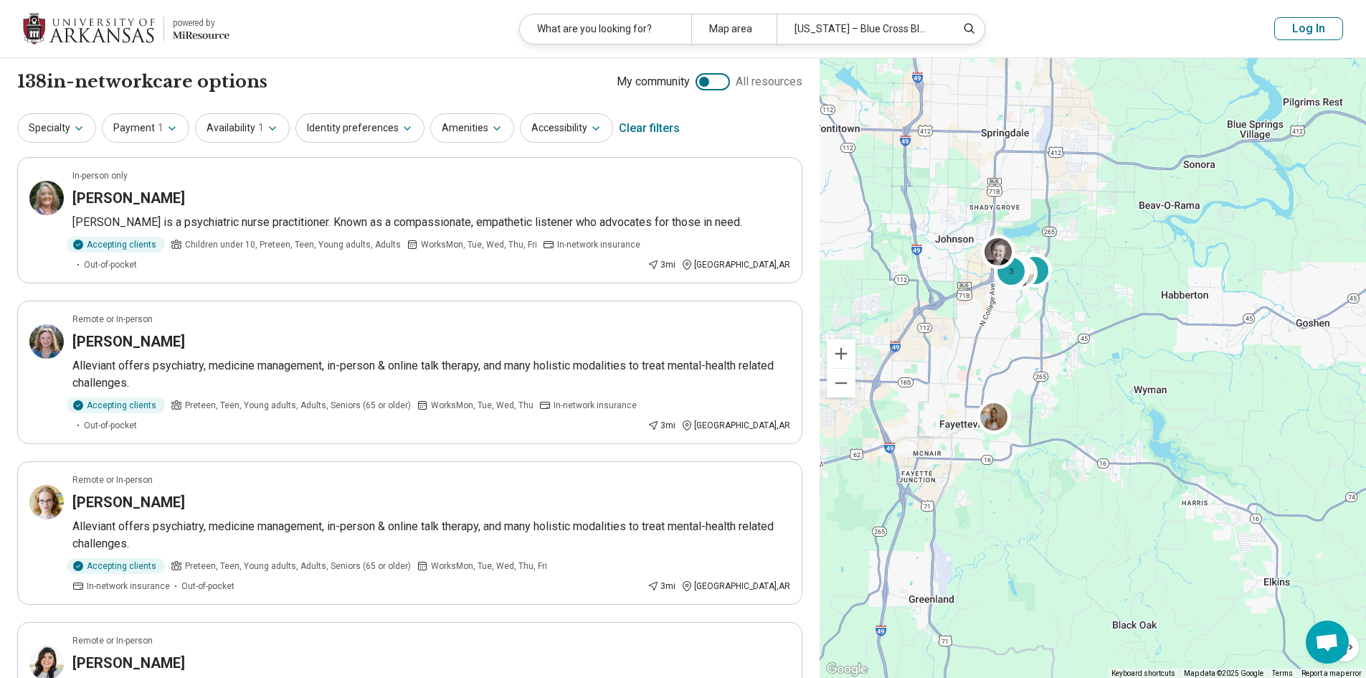
drag, startPoint x: 1025, startPoint y: 326, endPoint x: 1082, endPoint y: 295, distance: 64.8
click at [1082, 295] on div "3 3" at bounding box center [1092, 368] width 546 height 620
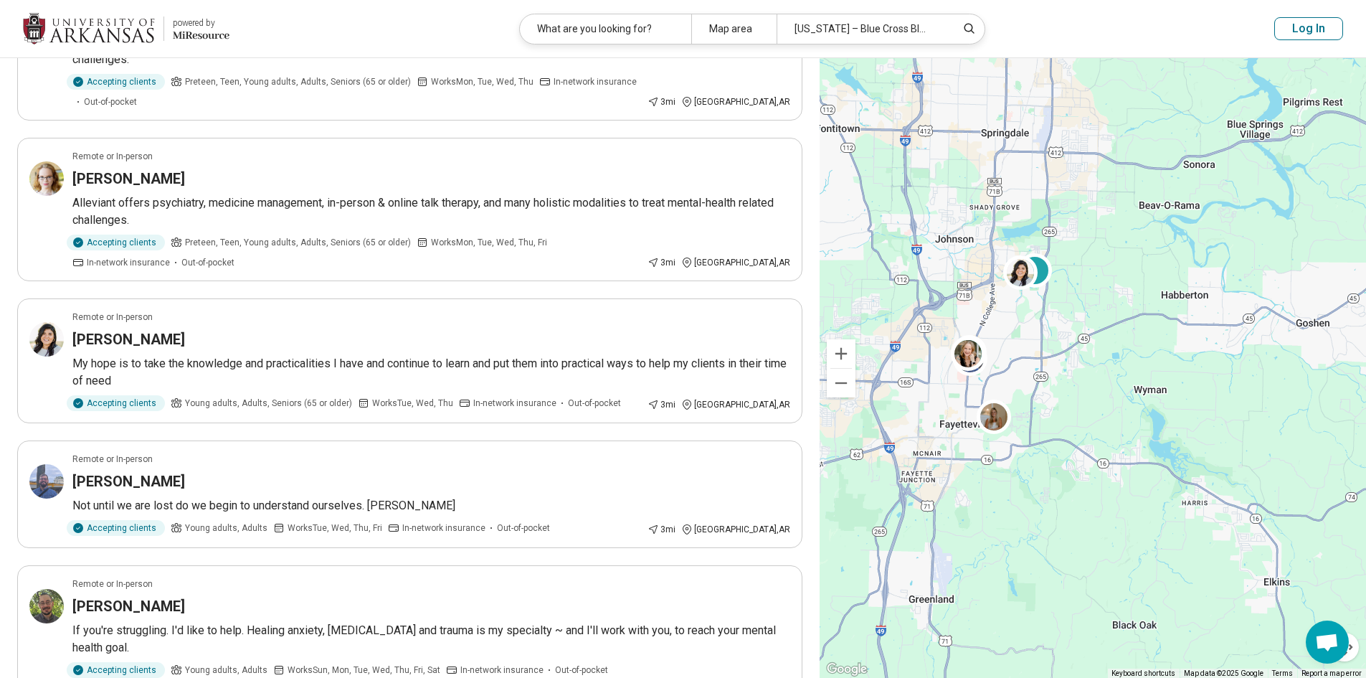
scroll to position [574, 0]
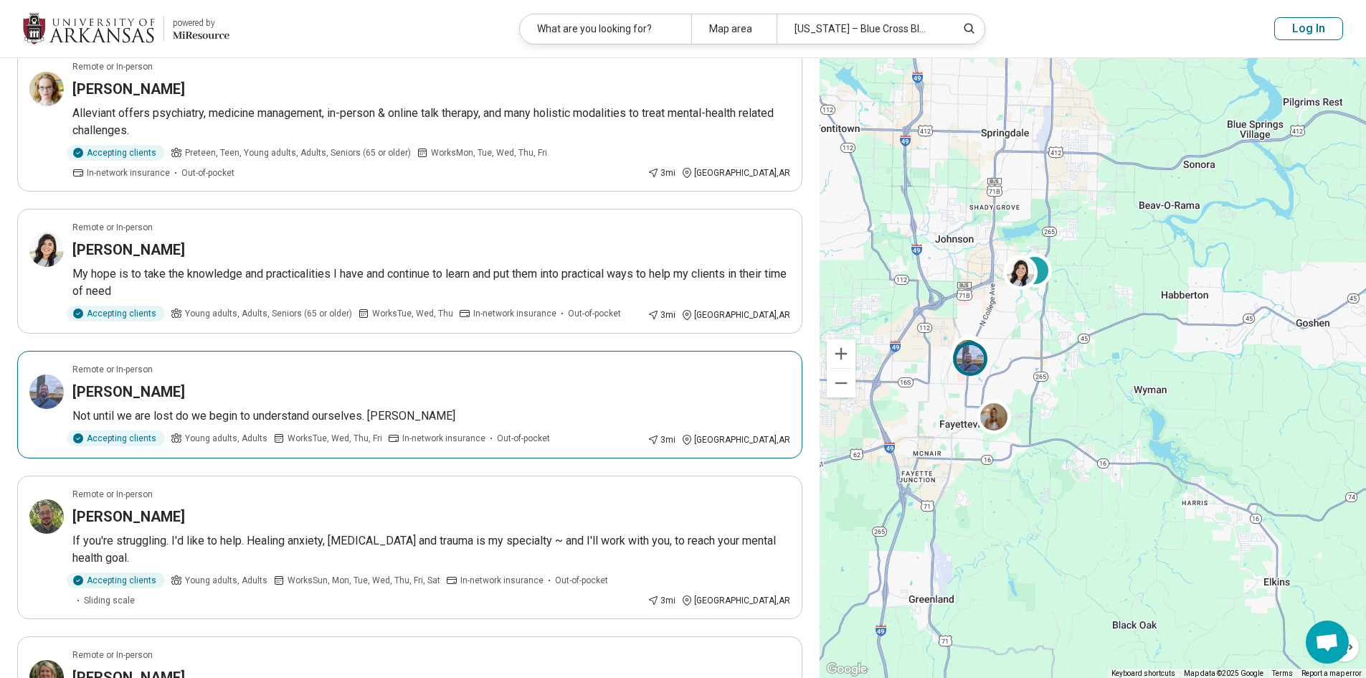
click at [586, 432] on div "Accepting clients Young adults, Adults Works Tue, Wed, Thu, Fri In-network insu…" at bounding box center [356, 438] width 569 height 16
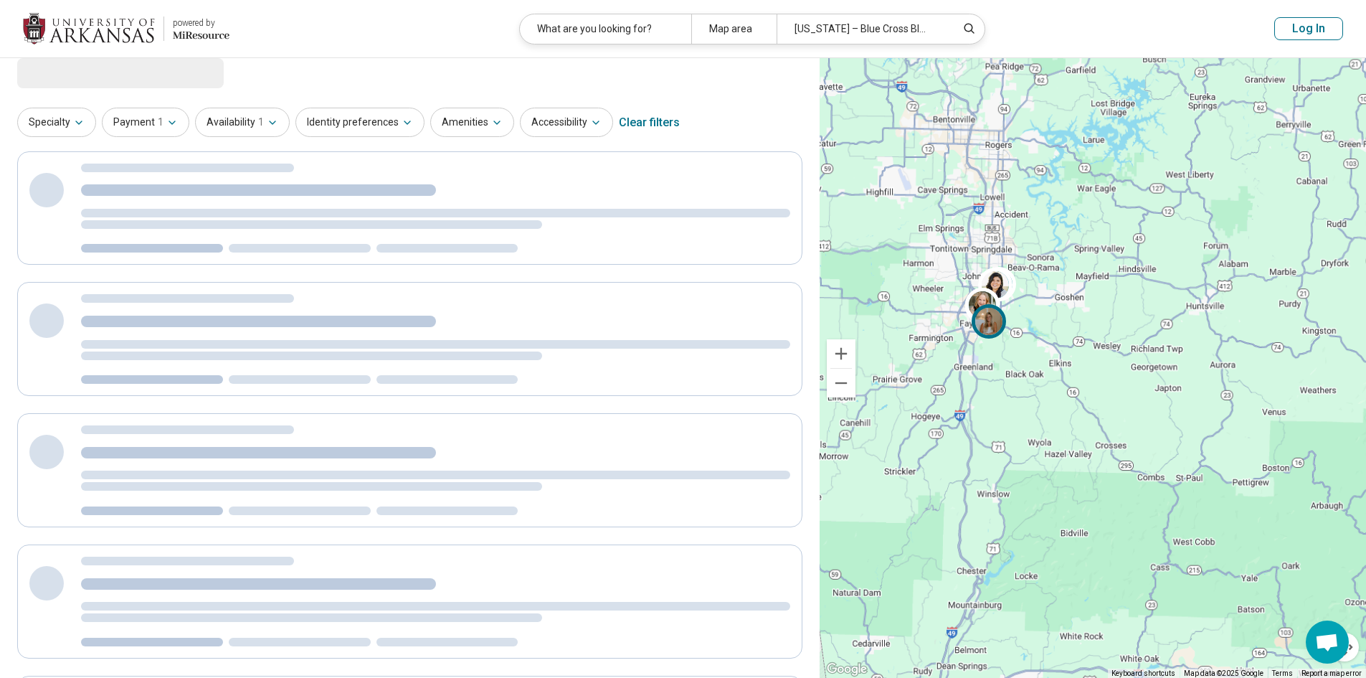
scroll to position [0, 0]
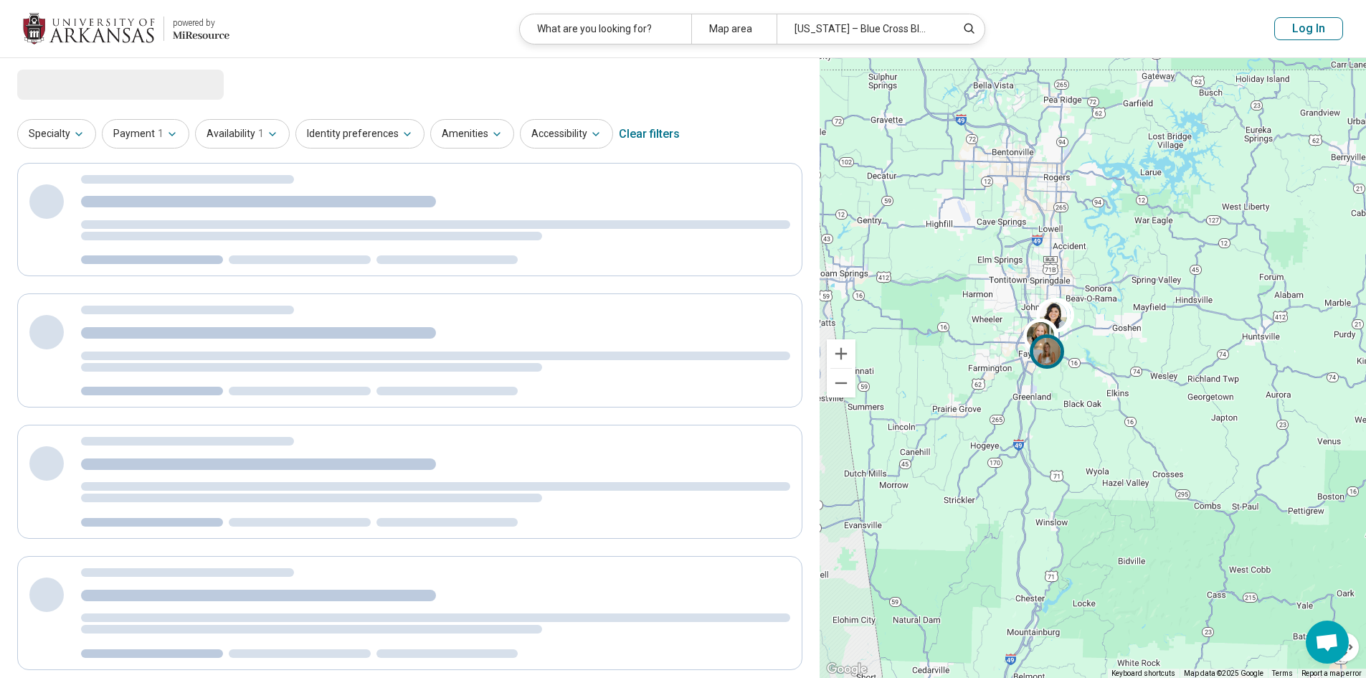
drag, startPoint x: 999, startPoint y: 306, endPoint x: 1060, endPoint y: 337, distance: 68.9
click at [1060, 337] on div at bounding box center [1051, 354] width 42 height 42
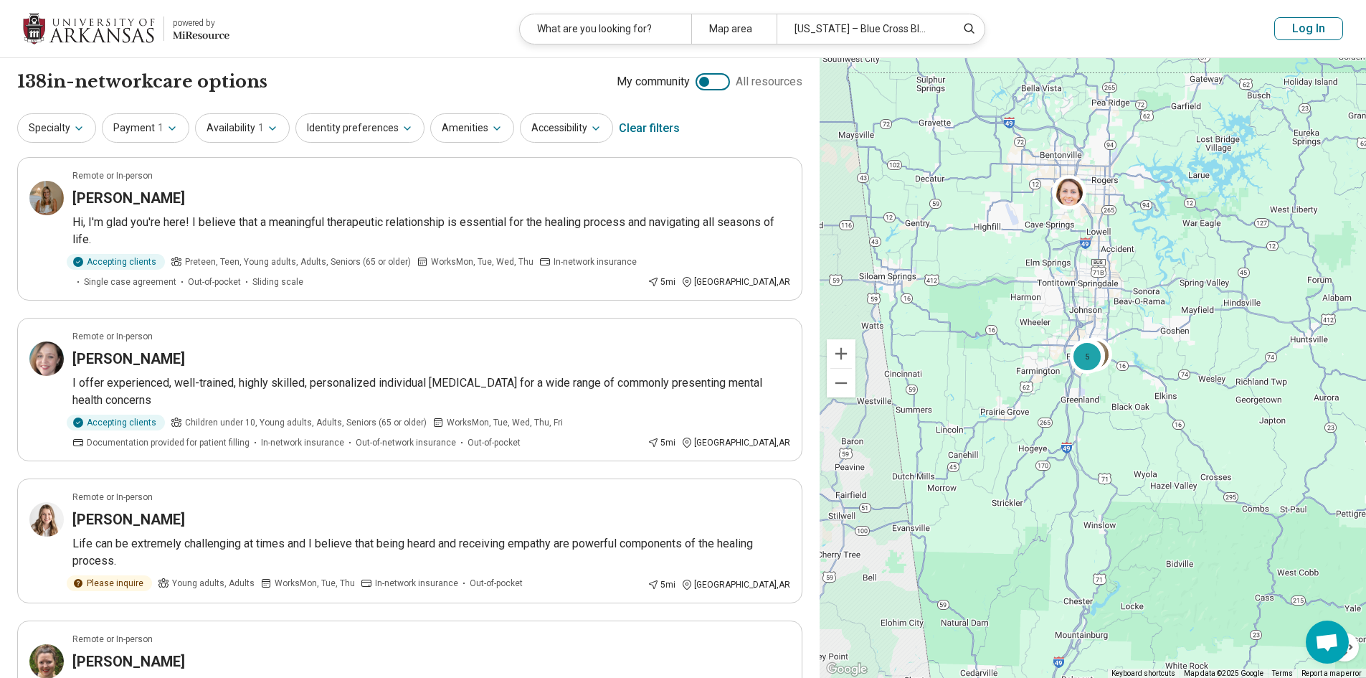
drag, startPoint x: 991, startPoint y: 275, endPoint x: 1040, endPoint y: 277, distance: 49.5
click at [1040, 277] on div "3 5" at bounding box center [1092, 368] width 546 height 620
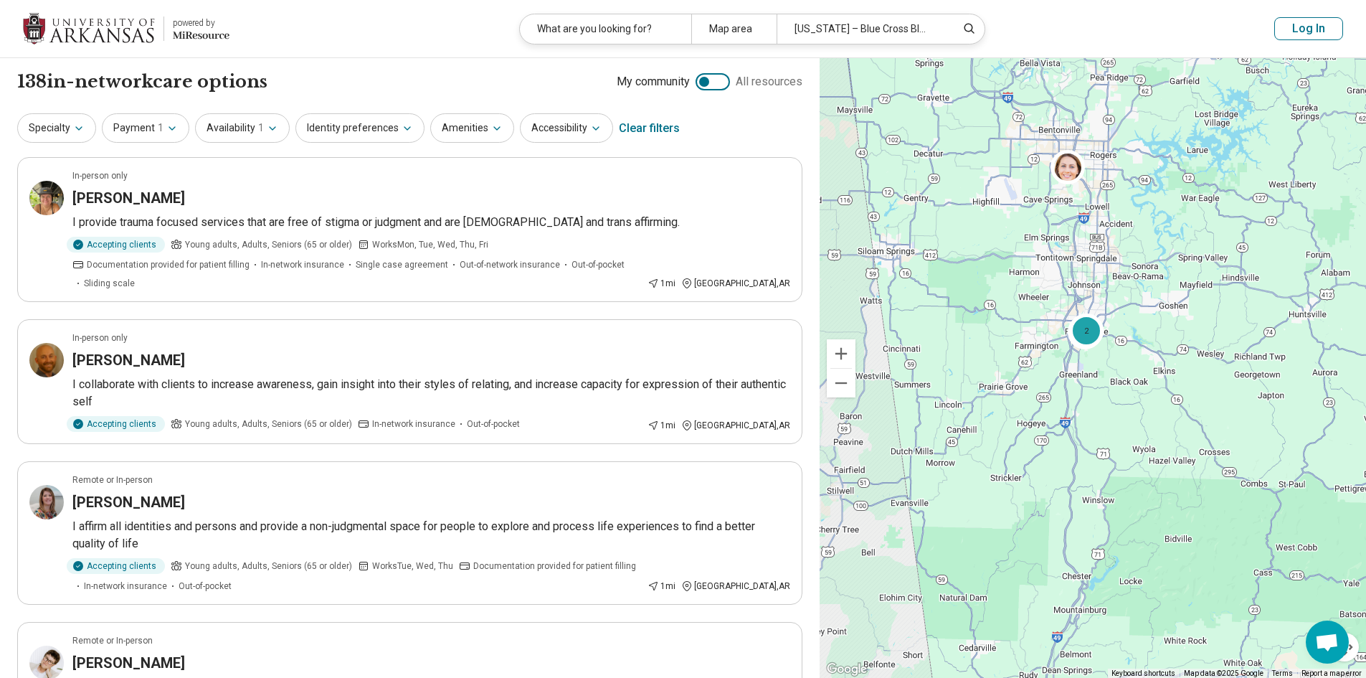
drag, startPoint x: 1066, startPoint y: 287, endPoint x: 1062, endPoint y: 252, distance: 34.7
click at [1062, 252] on div "5 2" at bounding box center [1092, 368] width 546 height 620
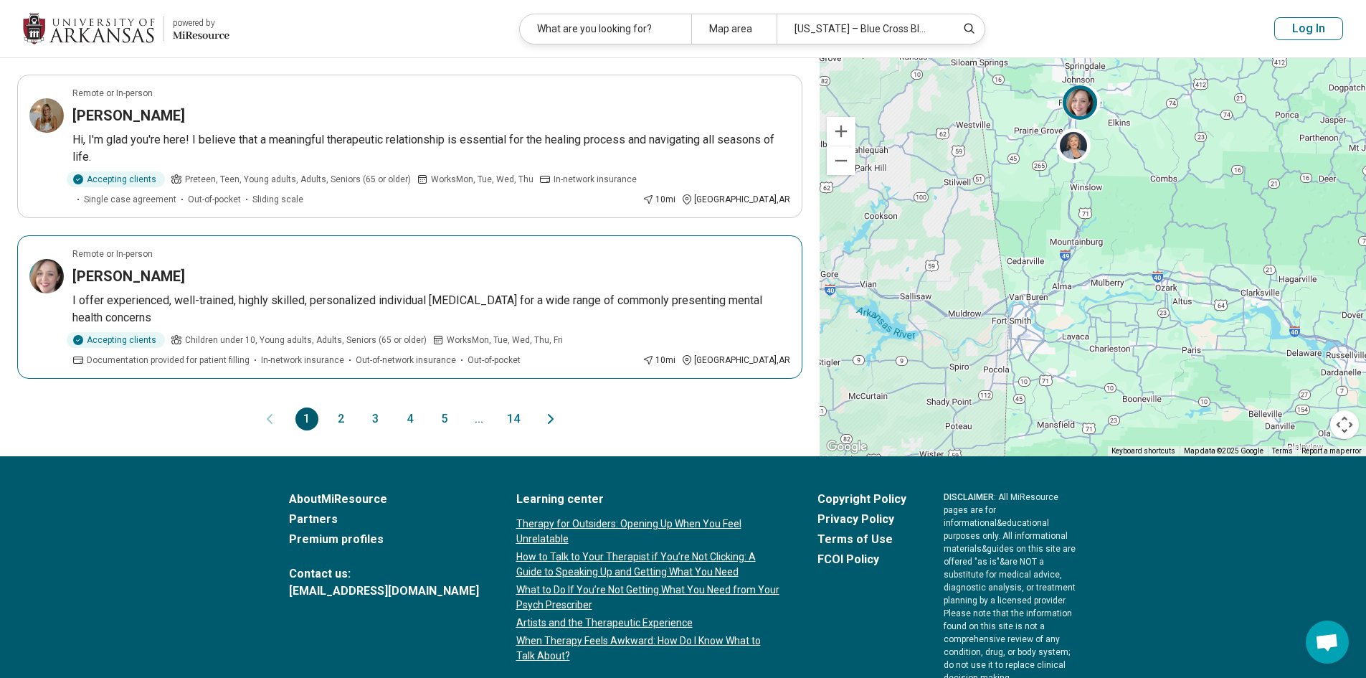
scroll to position [1291, 0]
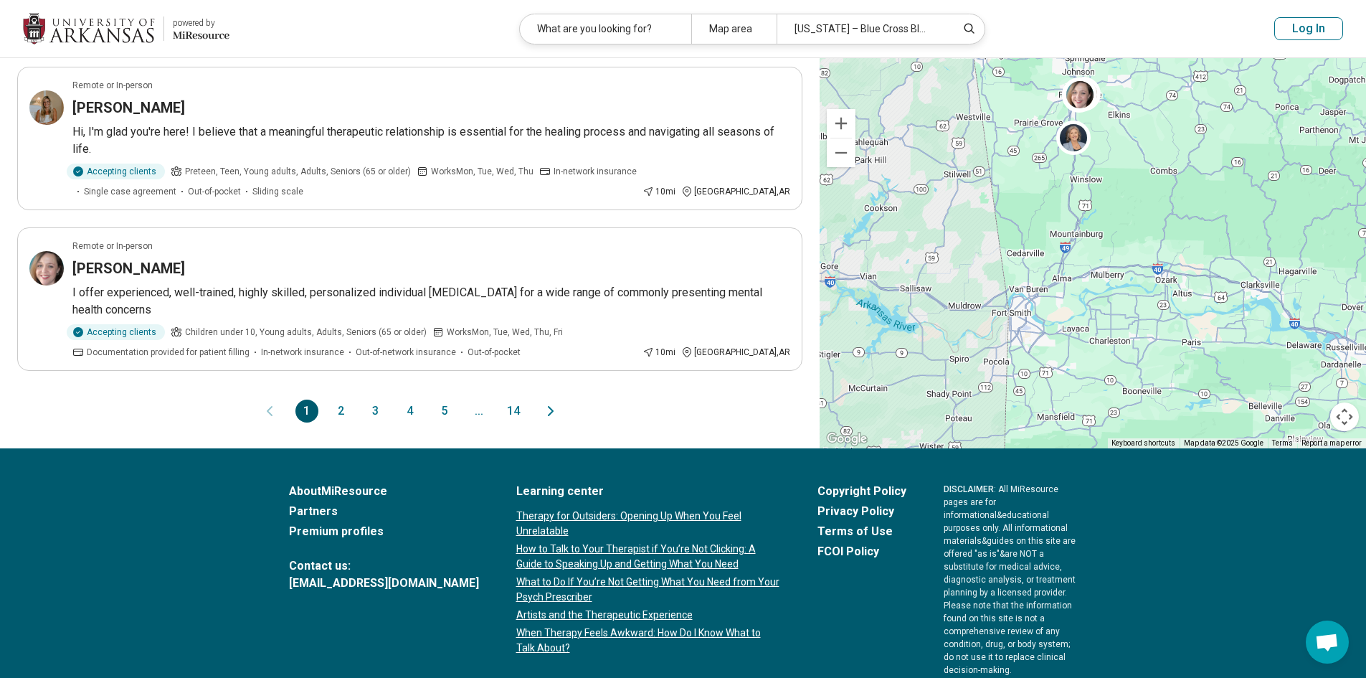
click at [338, 399] on button "2" at bounding box center [341, 410] width 23 height 23
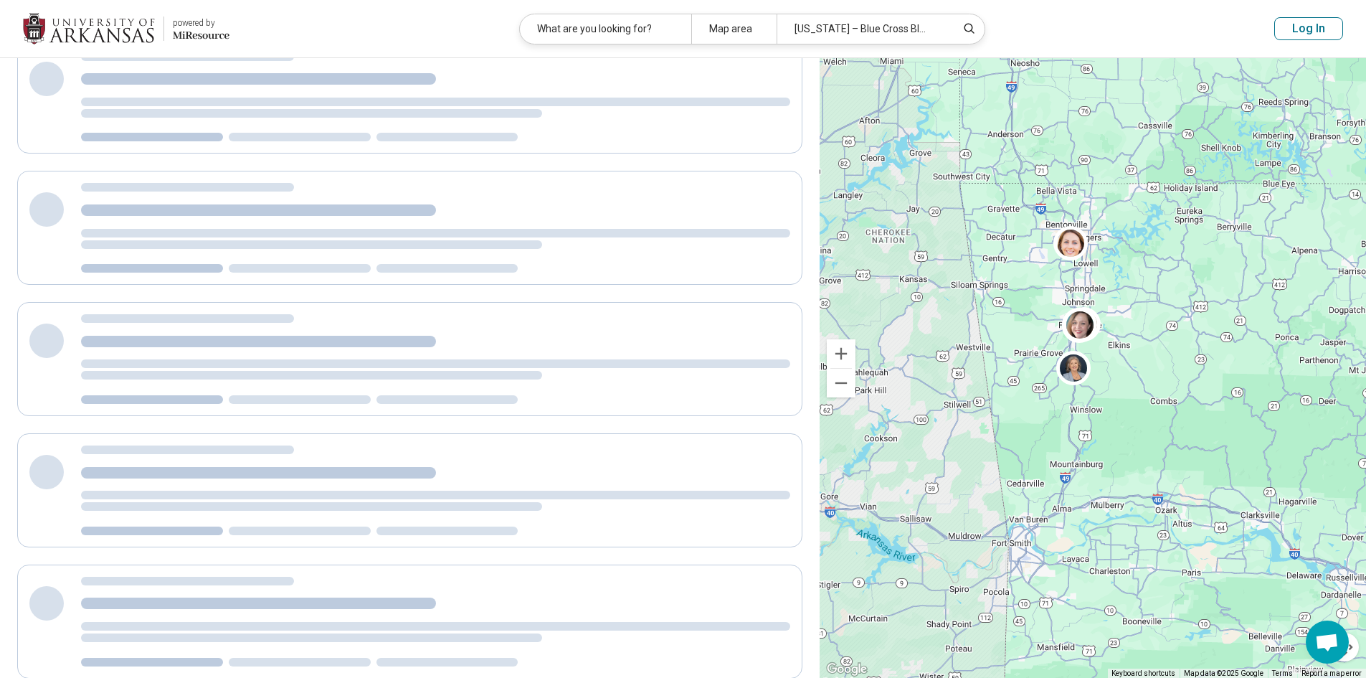
scroll to position [0, 0]
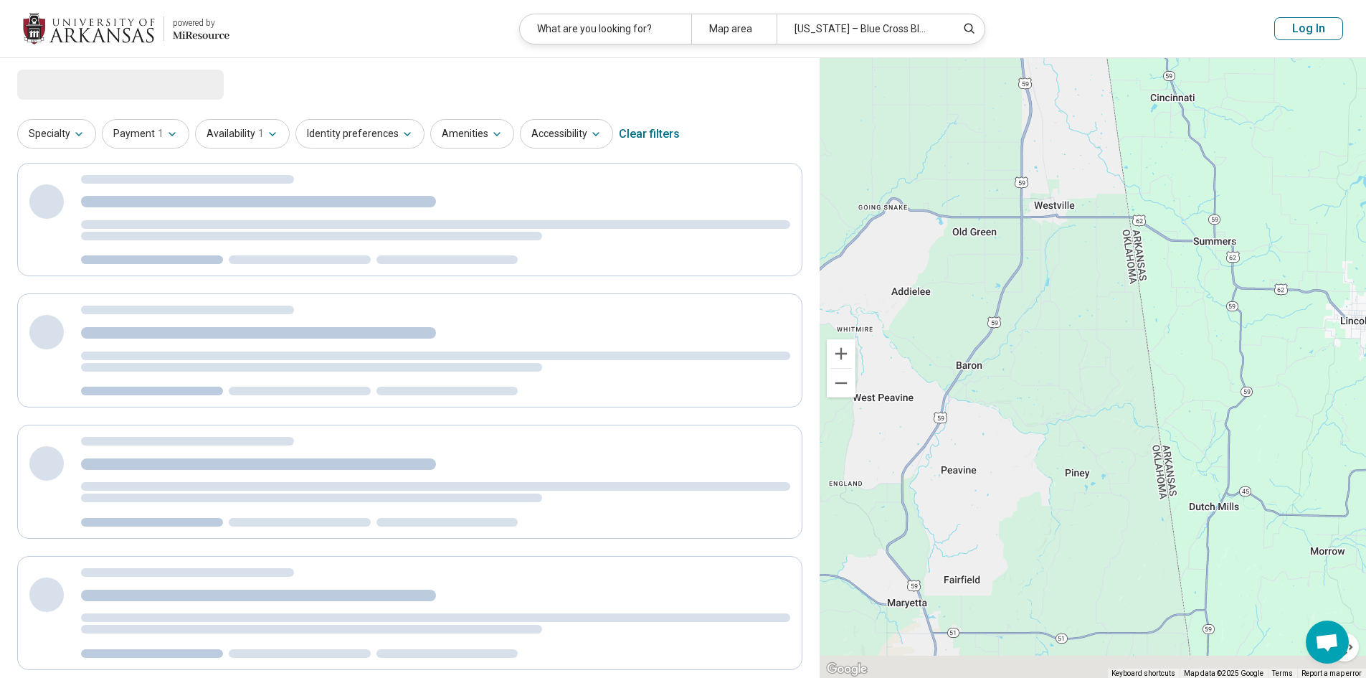
drag, startPoint x: 994, startPoint y: 386, endPoint x: 799, endPoint y: 305, distance: 211.4
click at [799, 305] on div "138 in-network care options 138 in-network provider s My community All resource…" at bounding box center [683, 500] width 1366 height 885
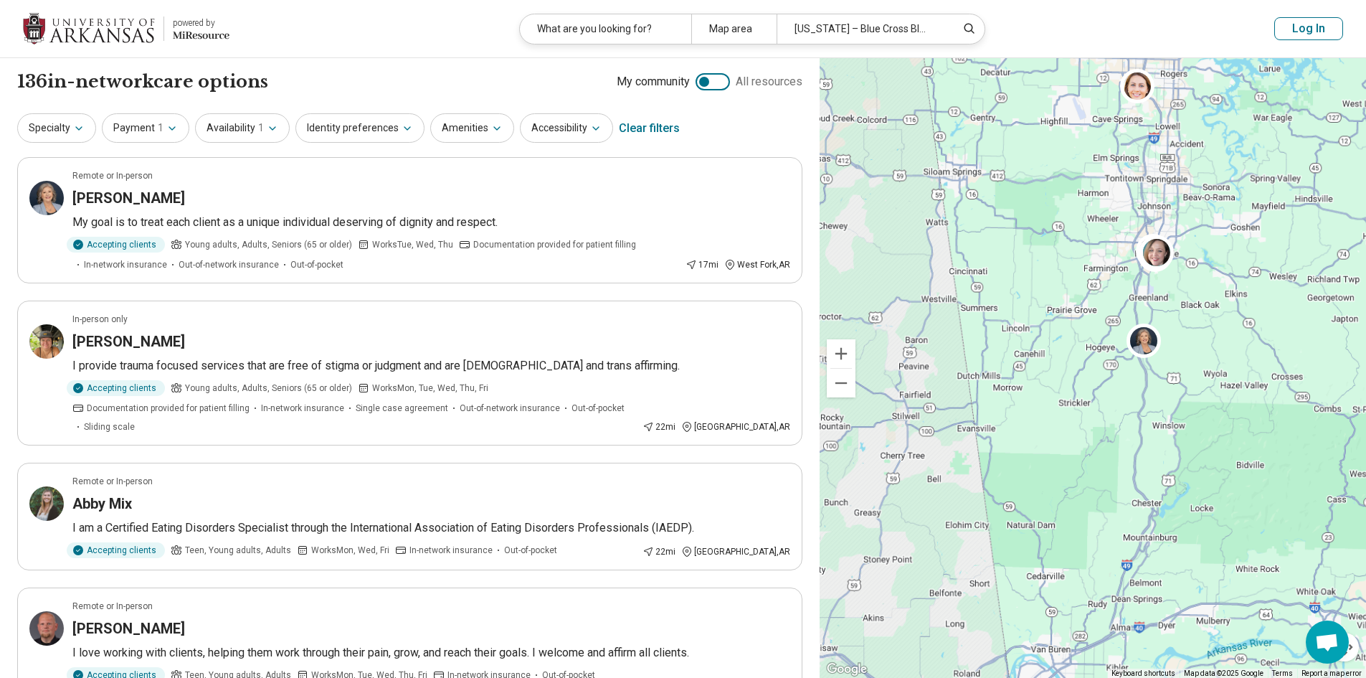
drag, startPoint x: 1060, startPoint y: 323, endPoint x: 1005, endPoint y: 345, distance: 59.2
click at [1005, 345] on div "5" at bounding box center [1092, 368] width 546 height 620
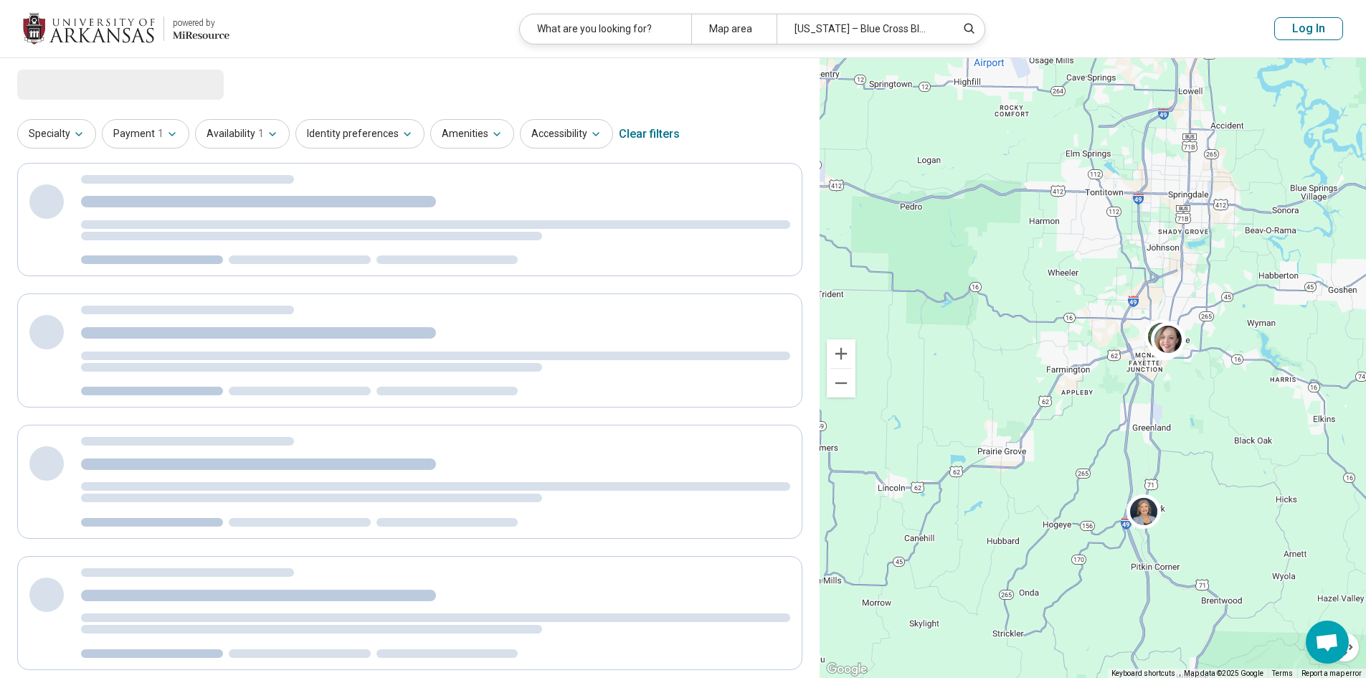
drag, startPoint x: 1149, startPoint y: 308, endPoint x: 1169, endPoint y: 450, distance: 143.4
click at [1169, 450] on div "5" at bounding box center [1092, 368] width 546 height 620
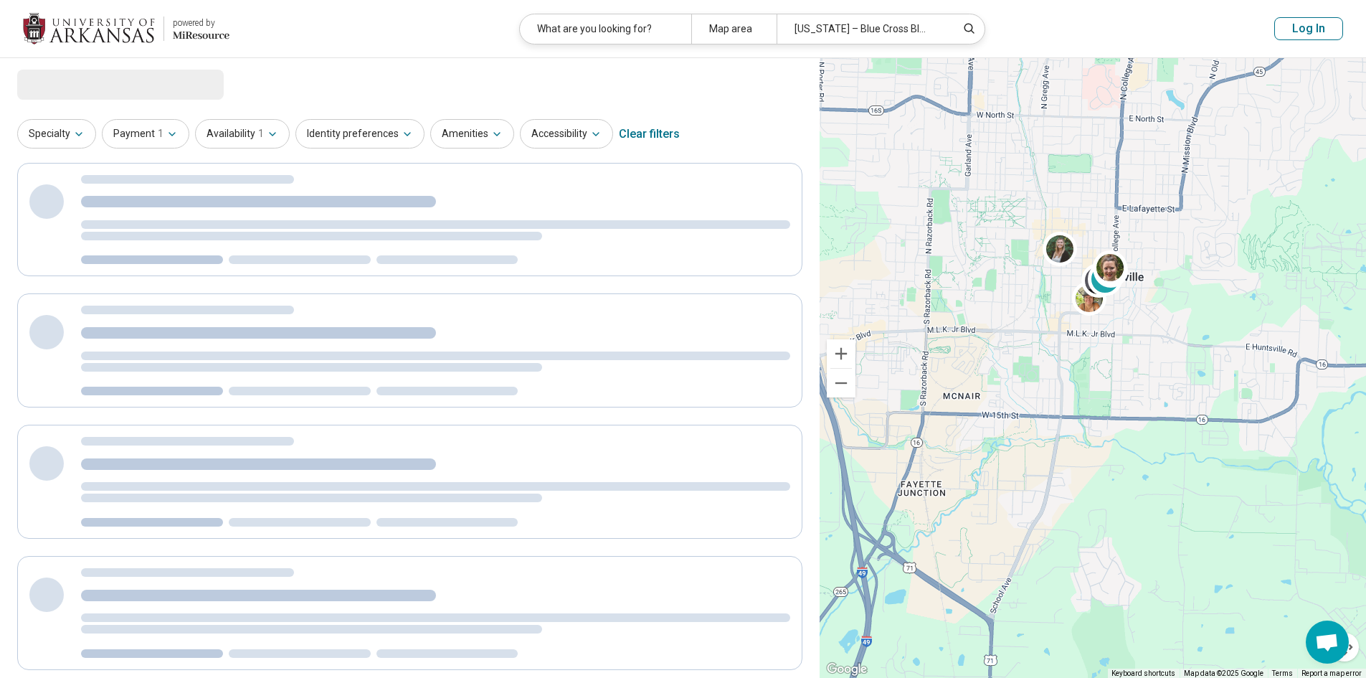
drag, startPoint x: 1080, startPoint y: 328, endPoint x: 1101, endPoint y: 397, distance: 72.4
click at [1101, 397] on div "5" at bounding box center [1092, 368] width 546 height 620
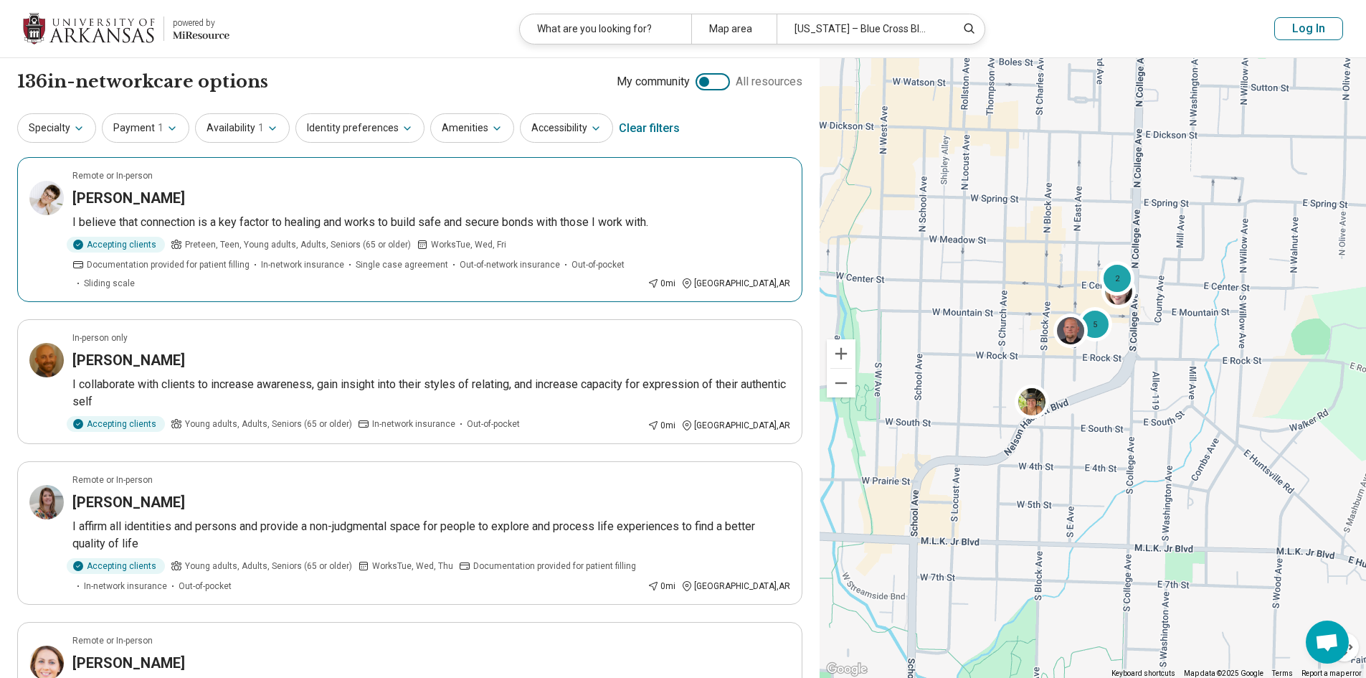
click at [492, 205] on div "Sarah Daniels" at bounding box center [431, 198] width 718 height 20
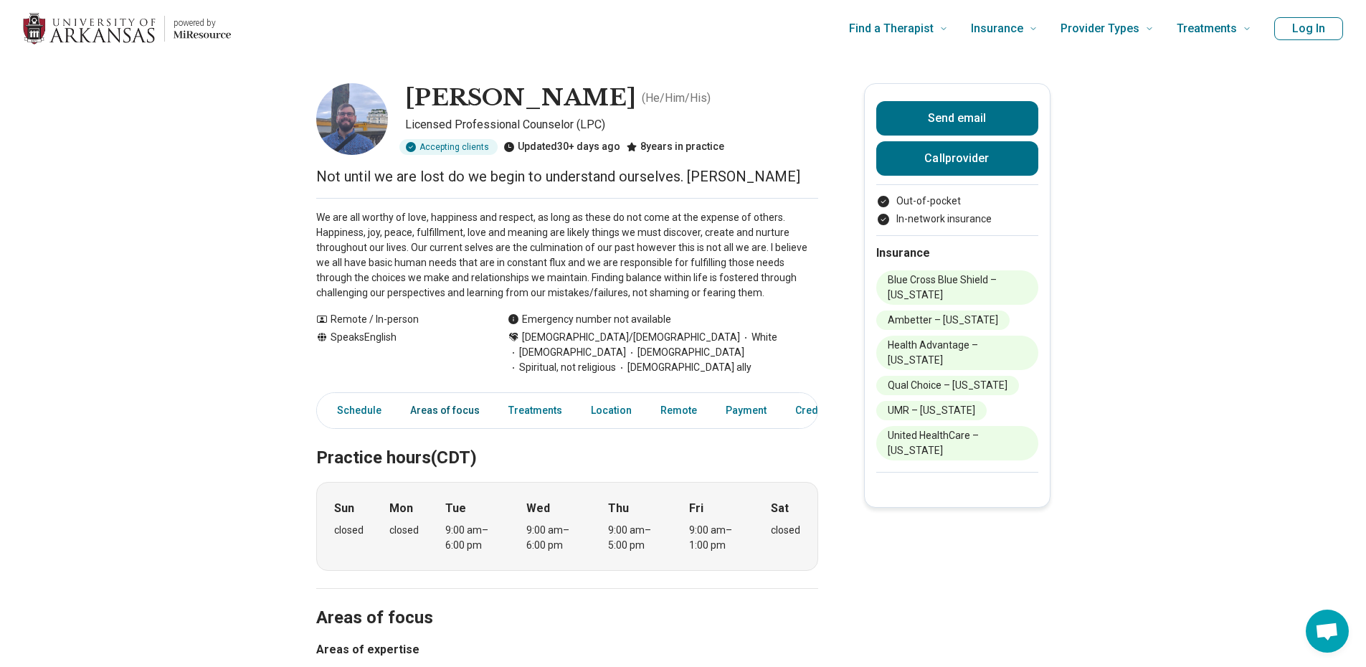
click at [447, 412] on link "Areas of focus" at bounding box center [444, 410] width 87 height 29
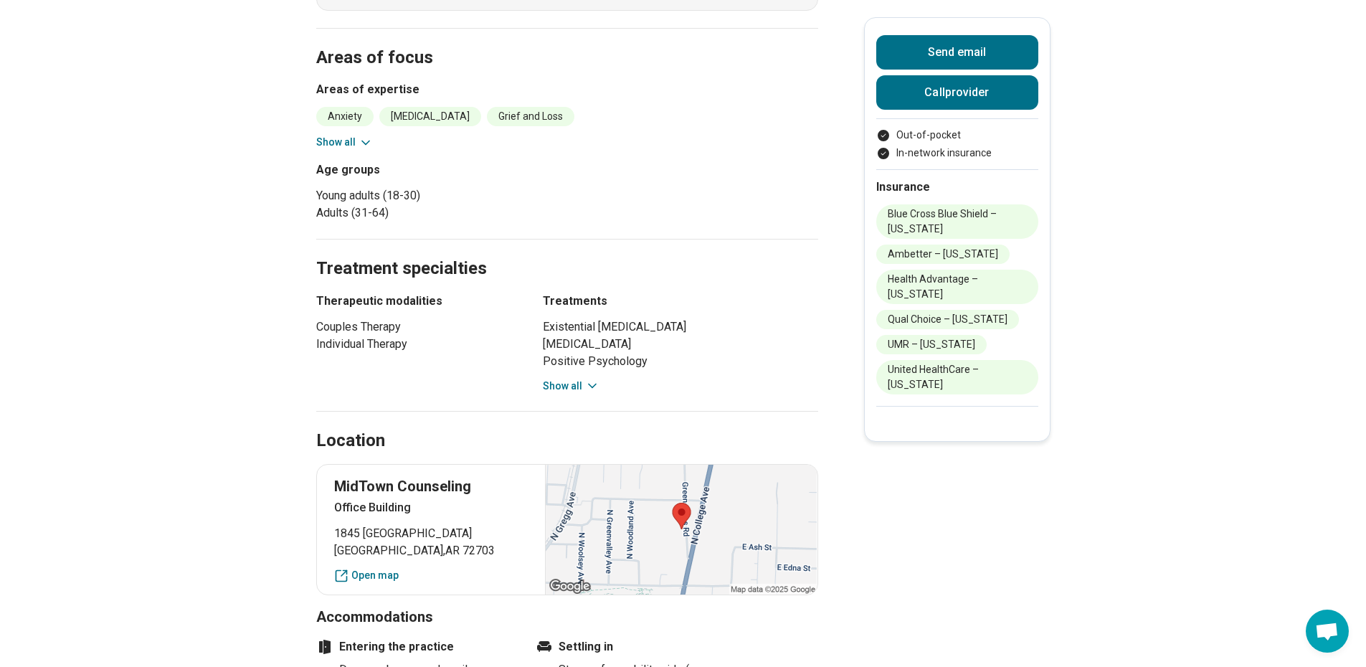
scroll to position [576, 0]
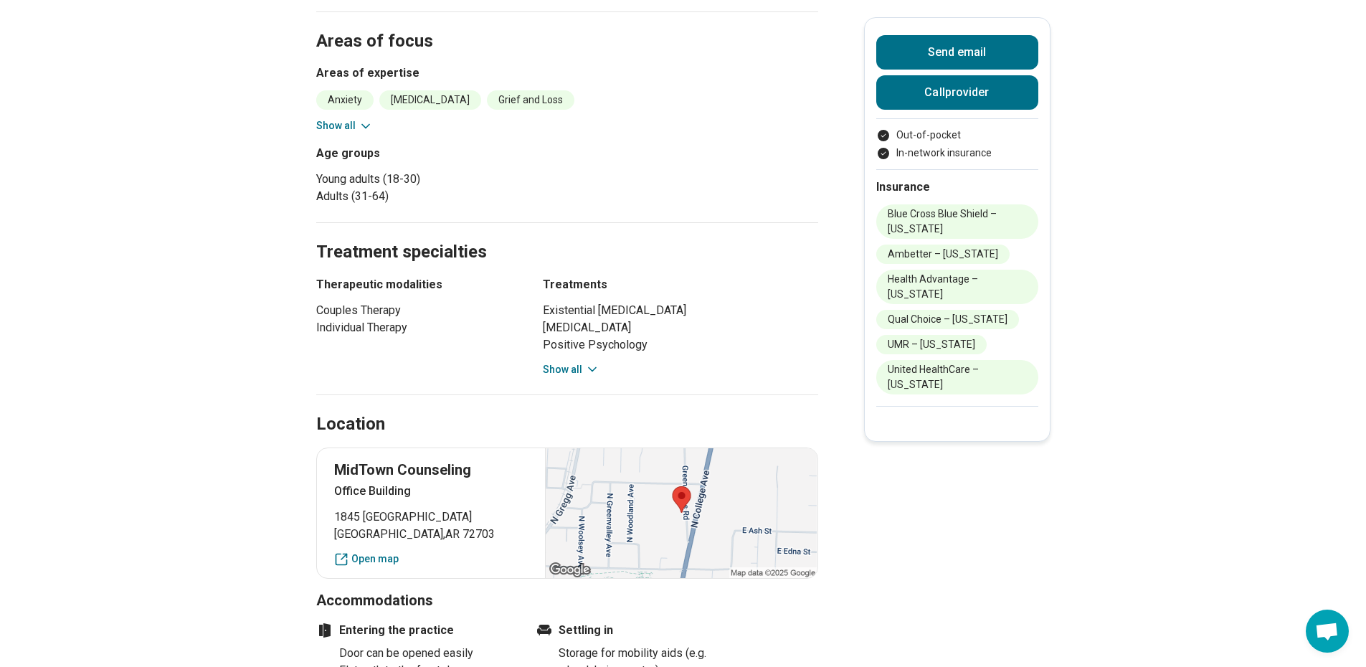
click at [339, 121] on div "Anxiety [MEDICAL_DATA] Grief and Loss [MEDICAL_DATA] [MEDICAL_DATA] ([MEDICAL_D…" at bounding box center [567, 111] width 502 height 43
click at [347, 127] on button "Show all" at bounding box center [344, 125] width 57 height 15
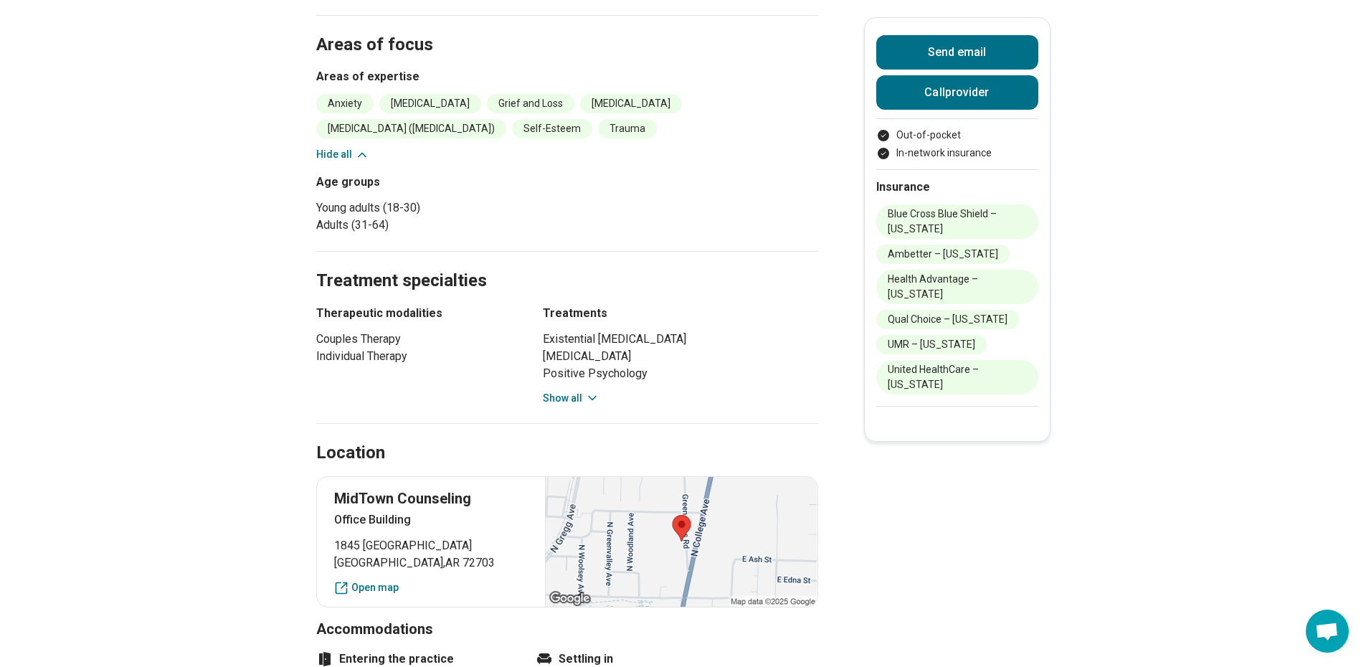
scroll to position [572, 11]
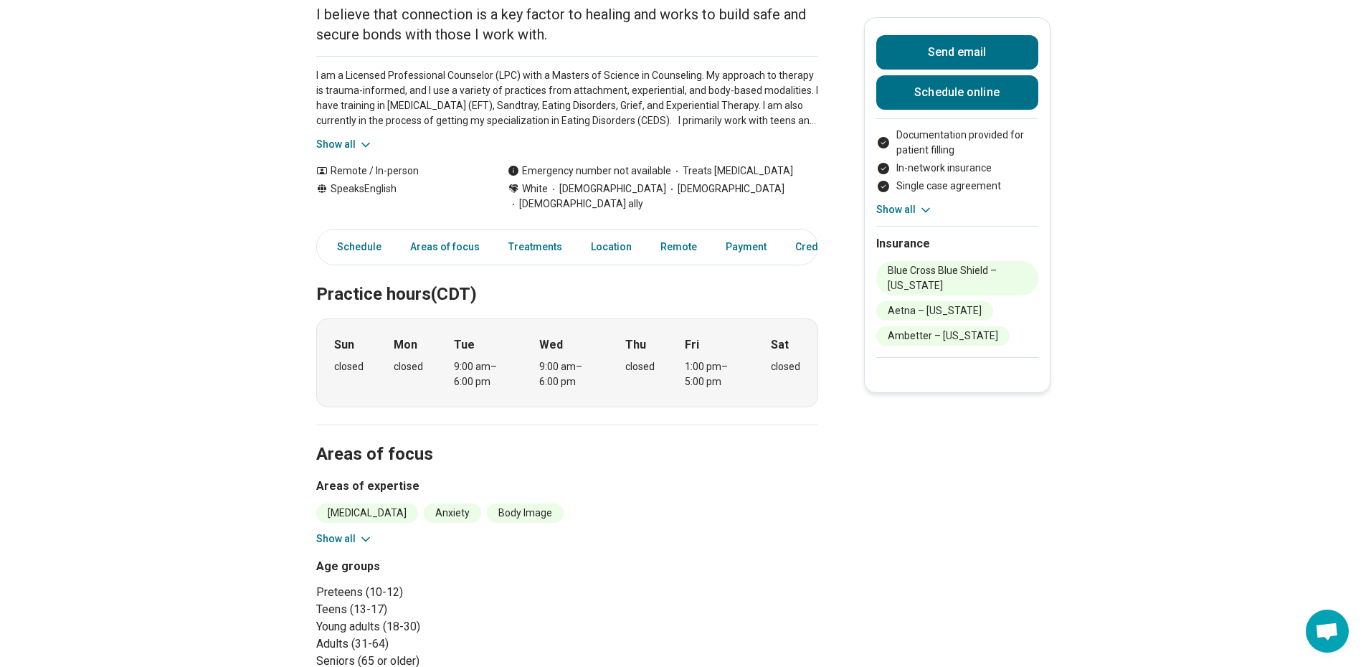
scroll to position [287, 0]
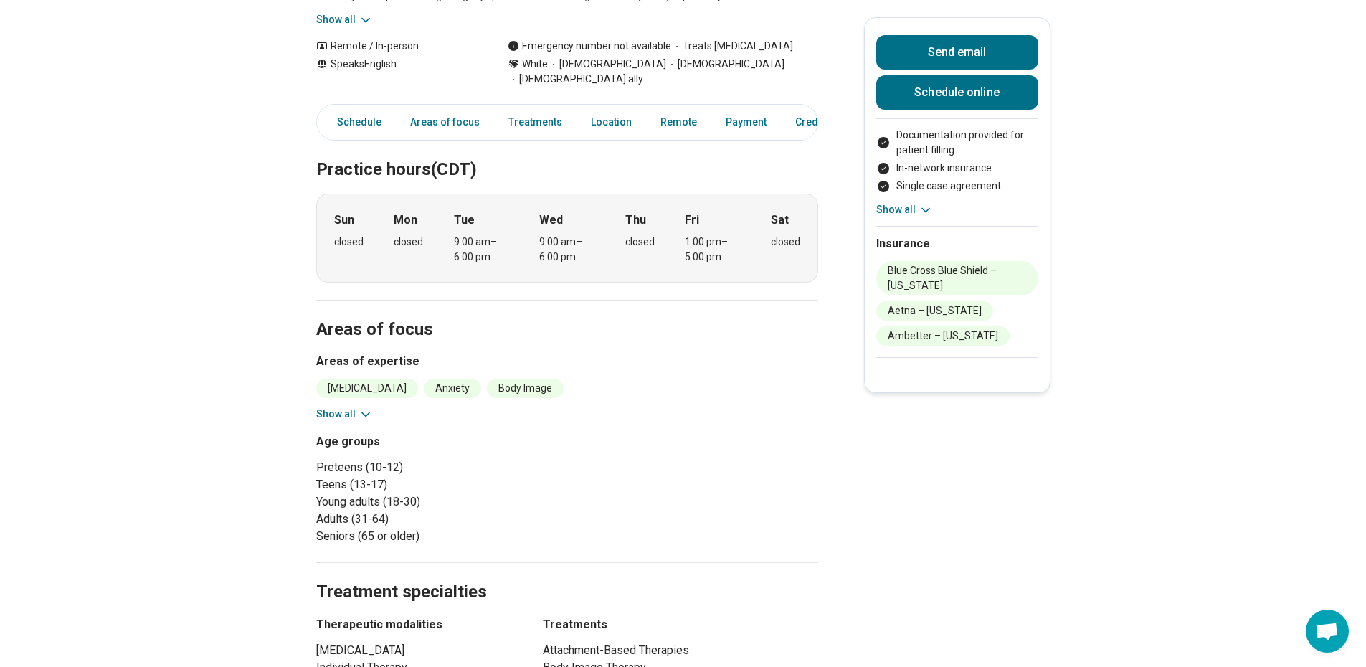
click at [361, 407] on button "Show all" at bounding box center [344, 414] width 57 height 15
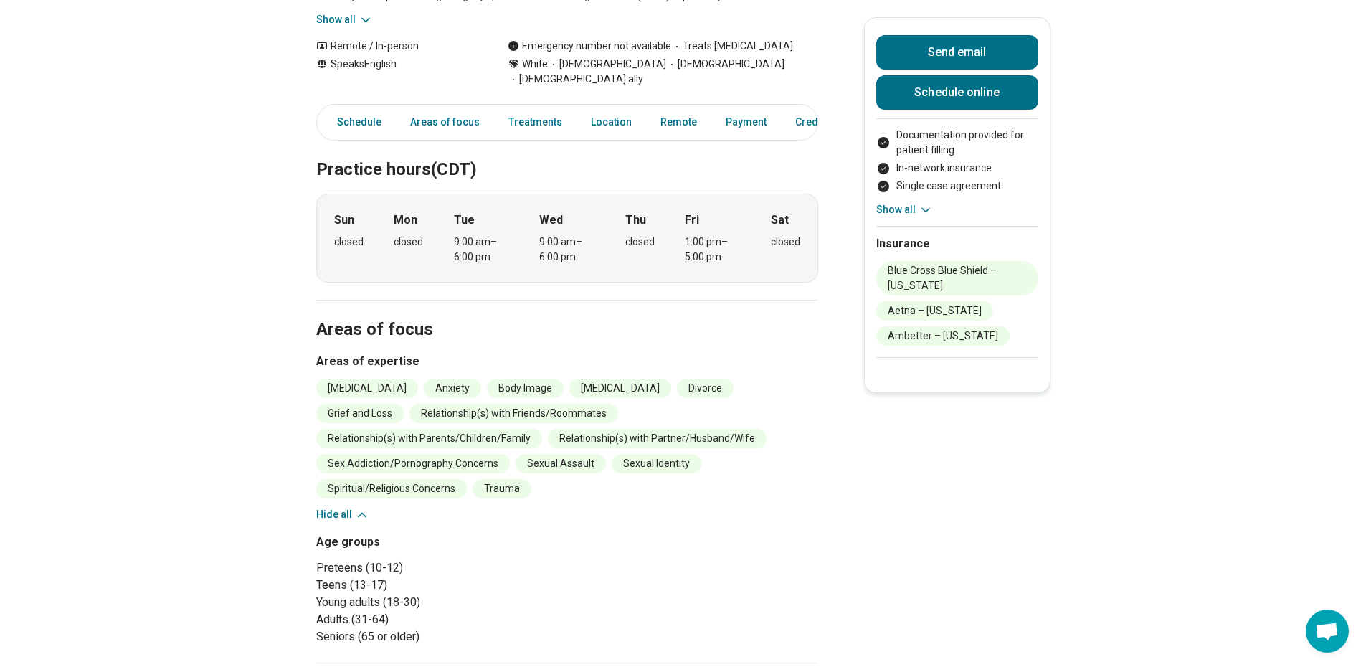
scroll to position [430, 0]
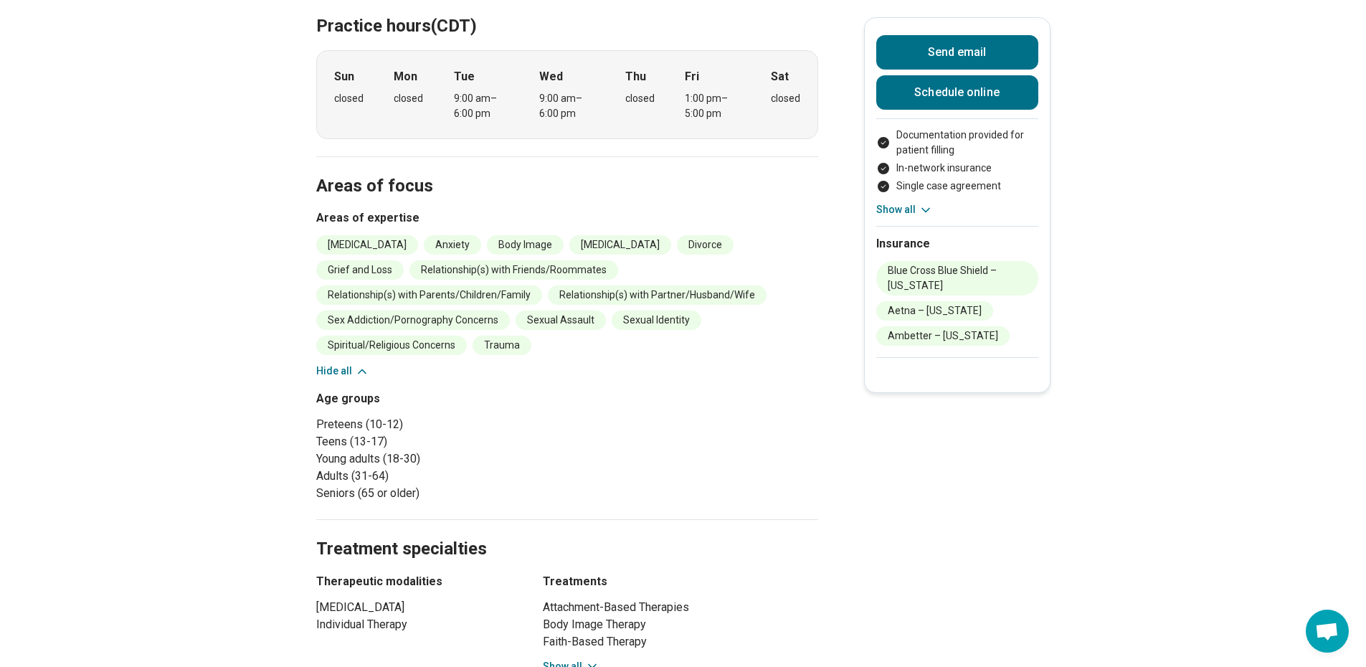
click at [655, 417] on div "Age groups Preteens (10-12) Teens (13-17) Young adults (18-30) Adults (31-64) S…" at bounding box center [567, 446] width 502 height 112
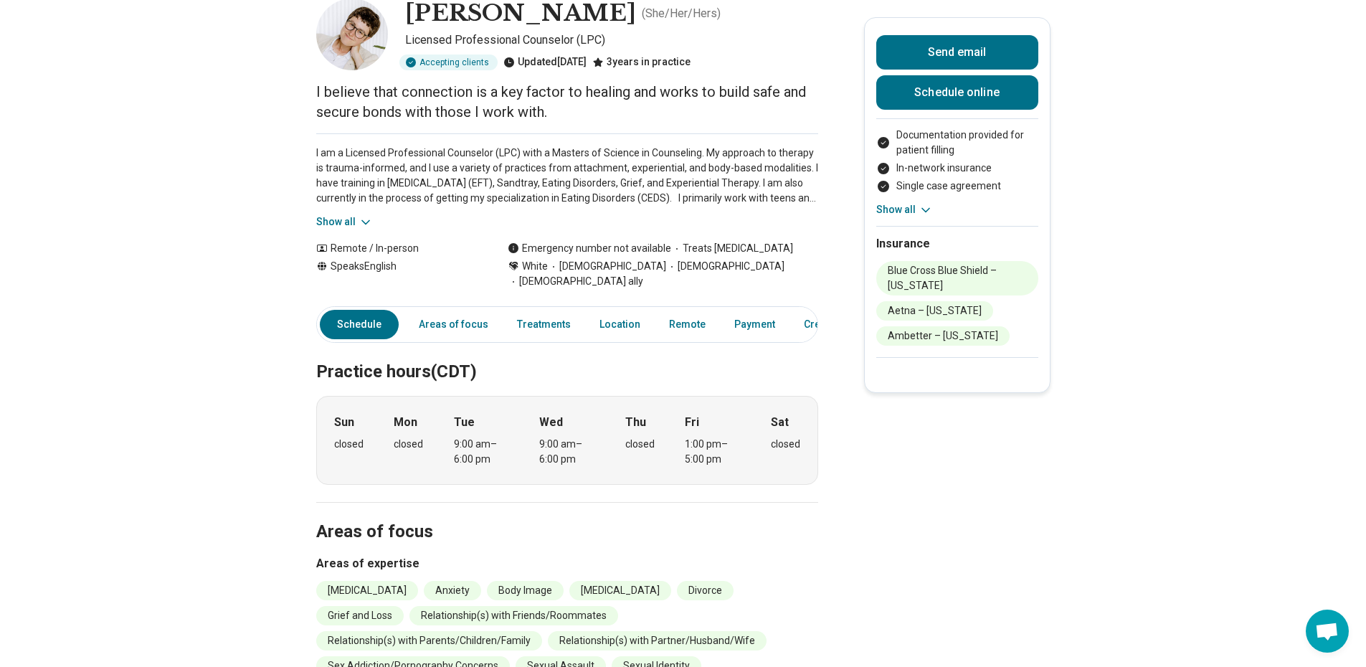
scroll to position [215, 0]
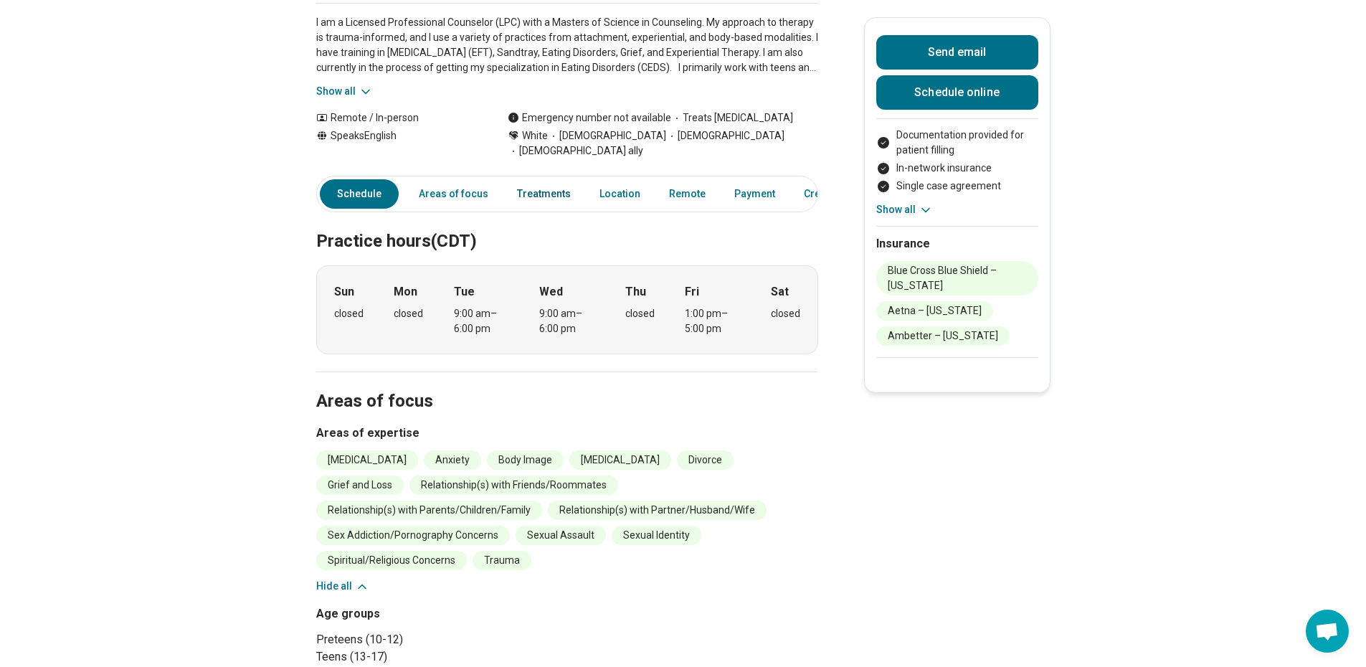
click at [526, 179] on link "Treatments" at bounding box center [543, 193] width 71 height 29
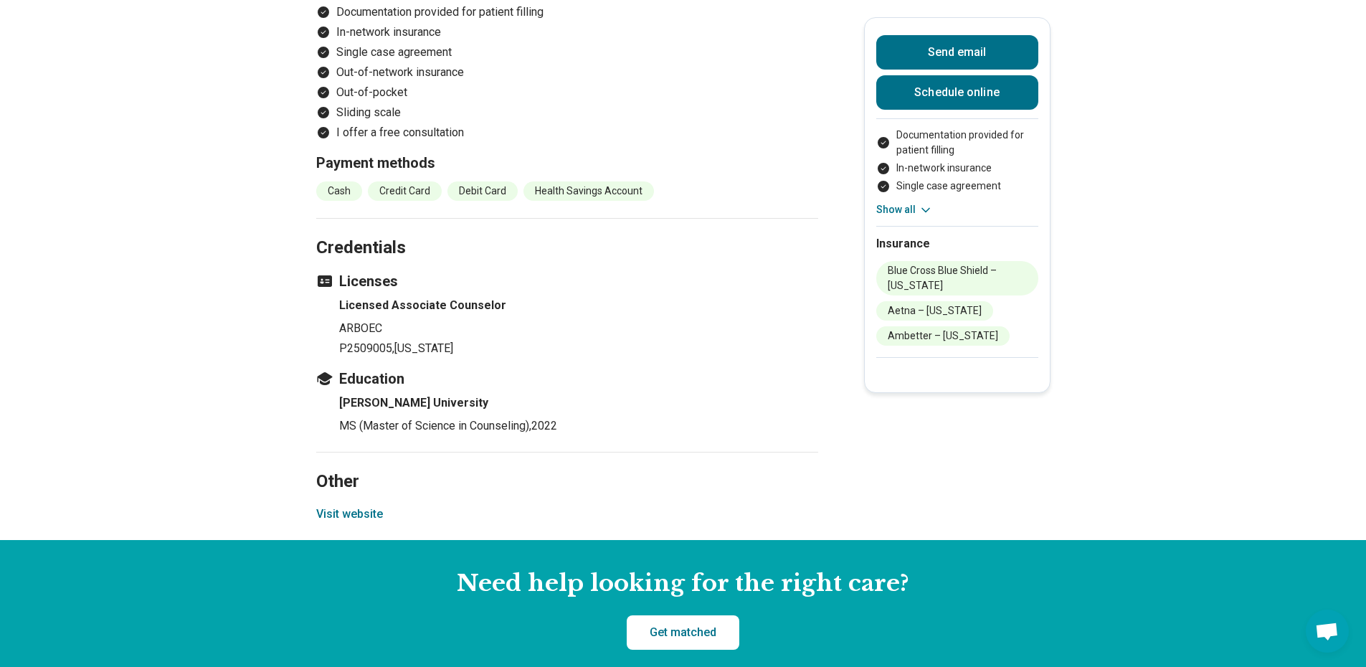
scroll to position [1681, 0]
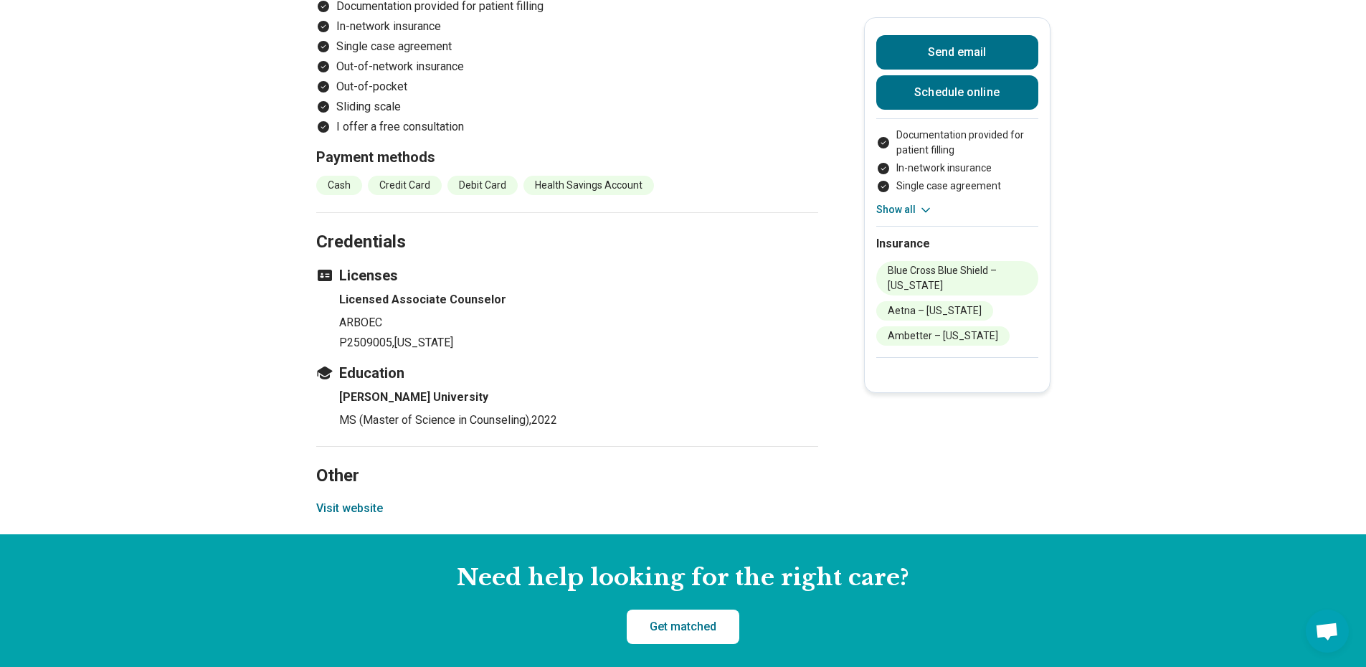
drag, startPoint x: 366, startPoint y: 464, endPoint x: 358, endPoint y: 462, distance: 8.0
click at [358, 500] on button "Visit website" at bounding box center [349, 508] width 67 height 17
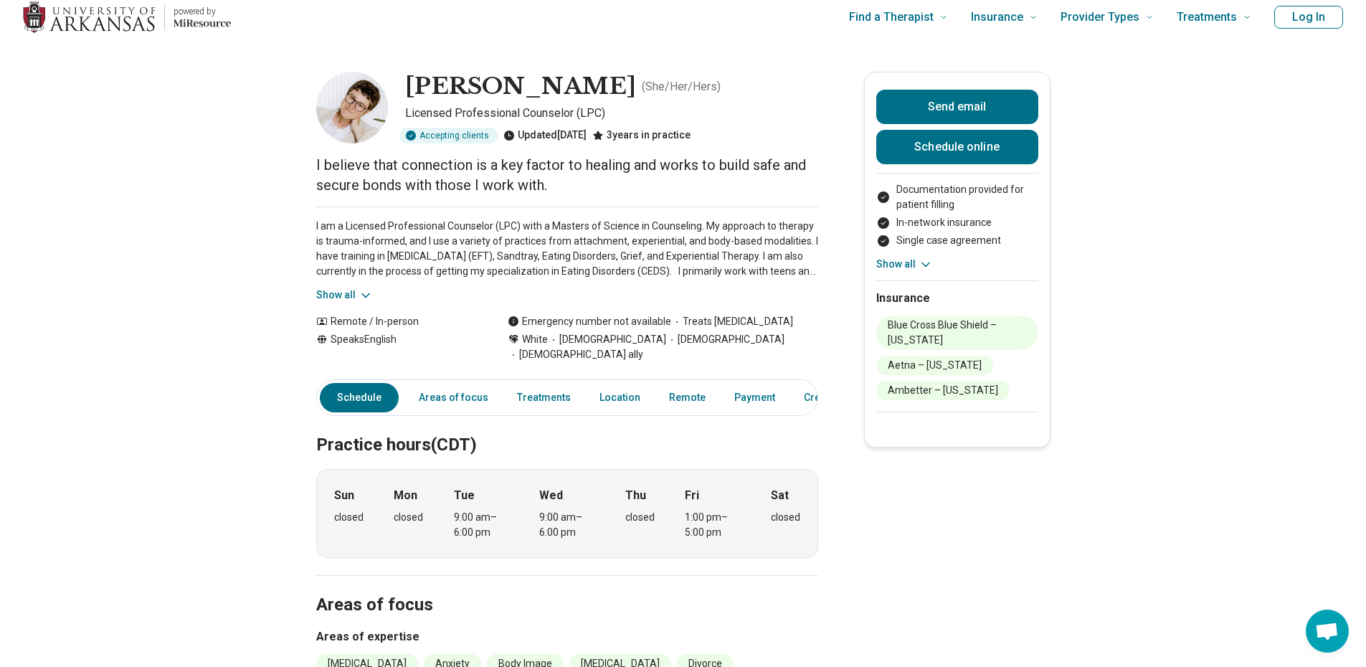
scroll to position [0, 0]
